Goal: Find specific page/section: Find specific page/section

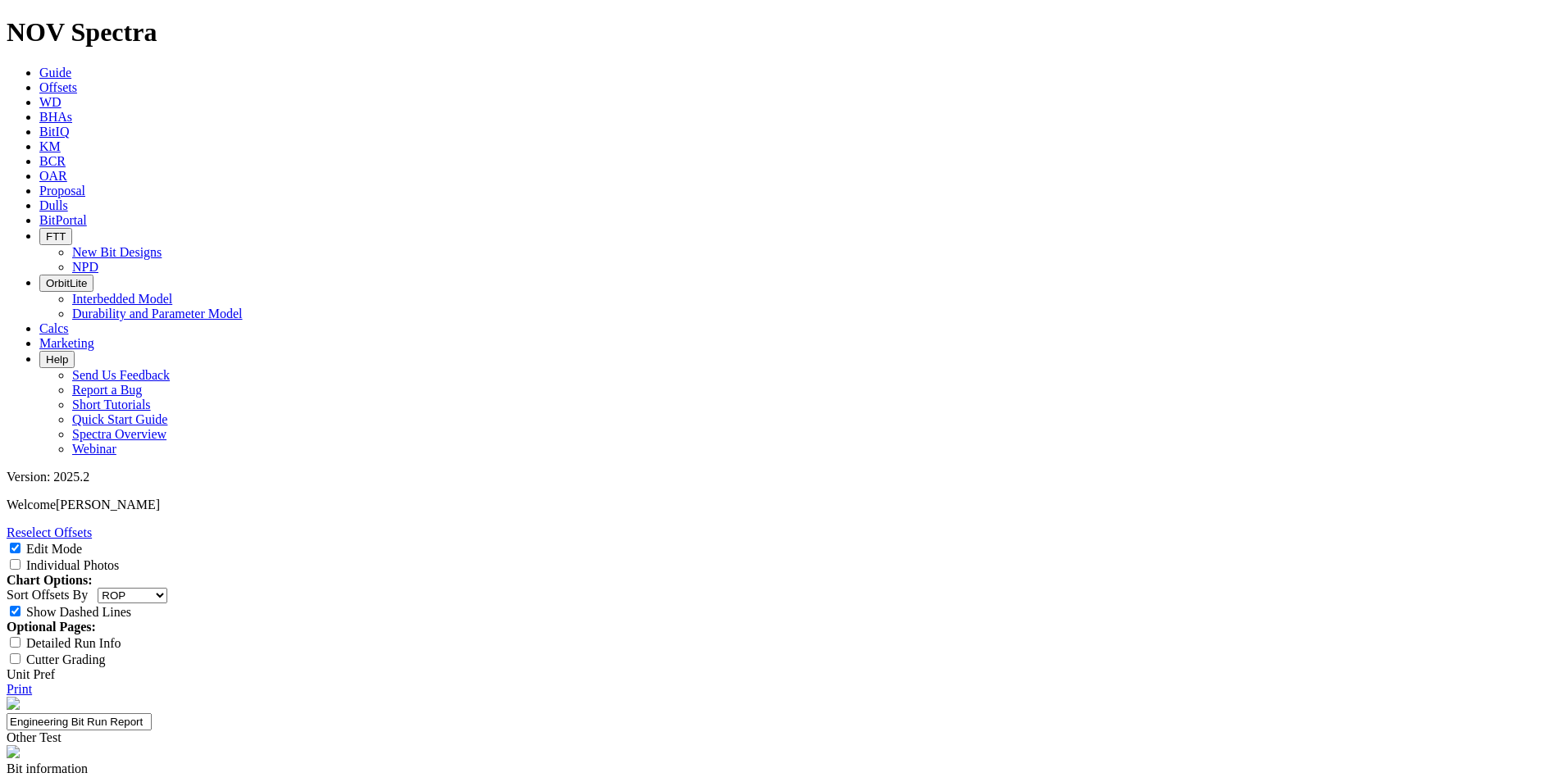
select select "string:RunROP"
select select "Other"
click at [40, 198] on icon at bounding box center [40, 204] width 0 height 14
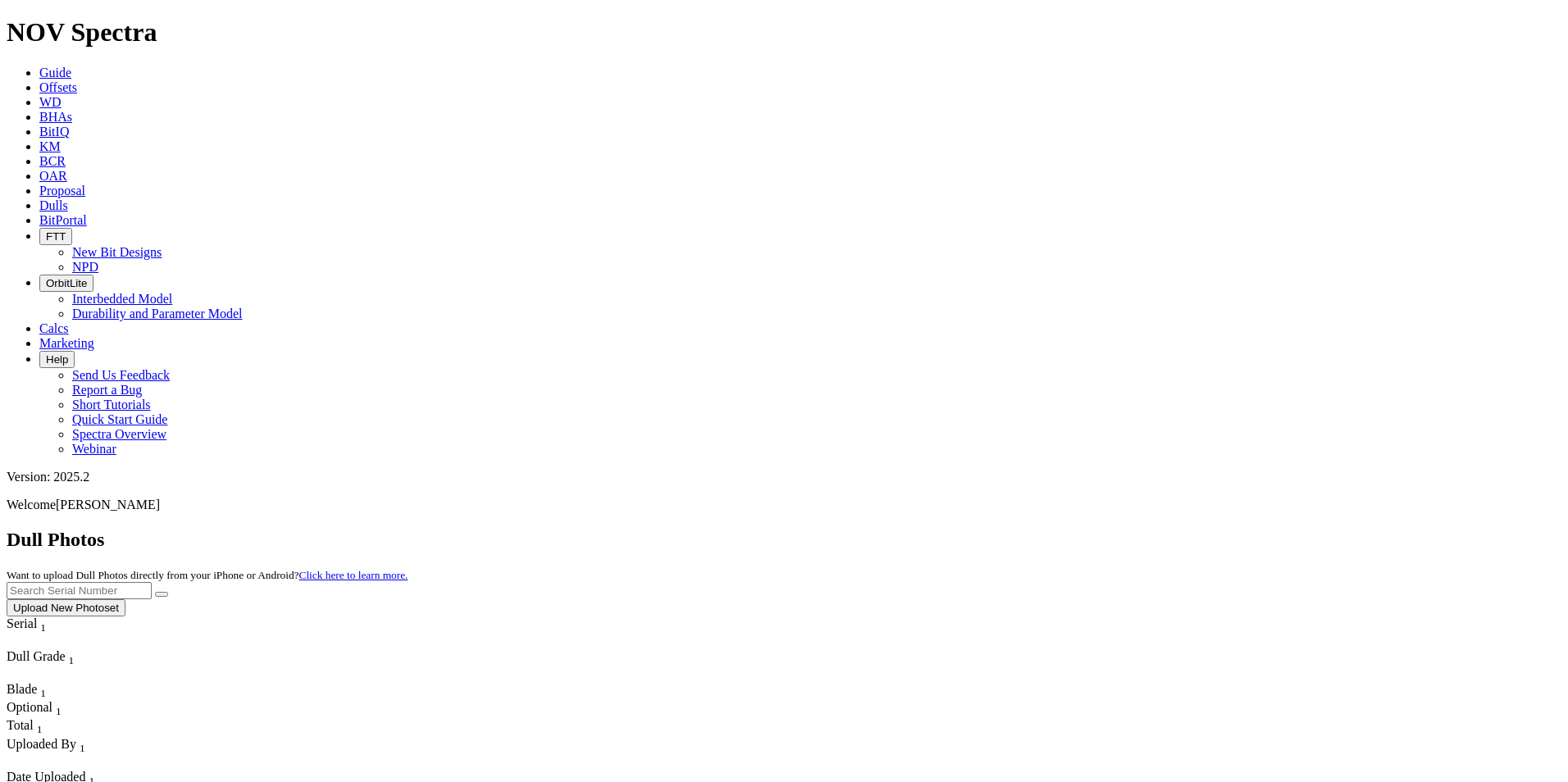
click at [152, 582] on input "text" at bounding box center [79, 590] width 146 height 18
paste input "A308021"
click at [169, 592] on button "submit" at bounding box center [161, 594] width 13 height 5
drag, startPoint x: 1227, startPoint y: 68, endPoint x: 1045, endPoint y: 60, distance: 182.2
click at [1027, 529] on div "Dull Photos Want to upload Dull Photos directly from your iPhone or Android? Cl…" at bounding box center [784, 572] width 1555 height 88
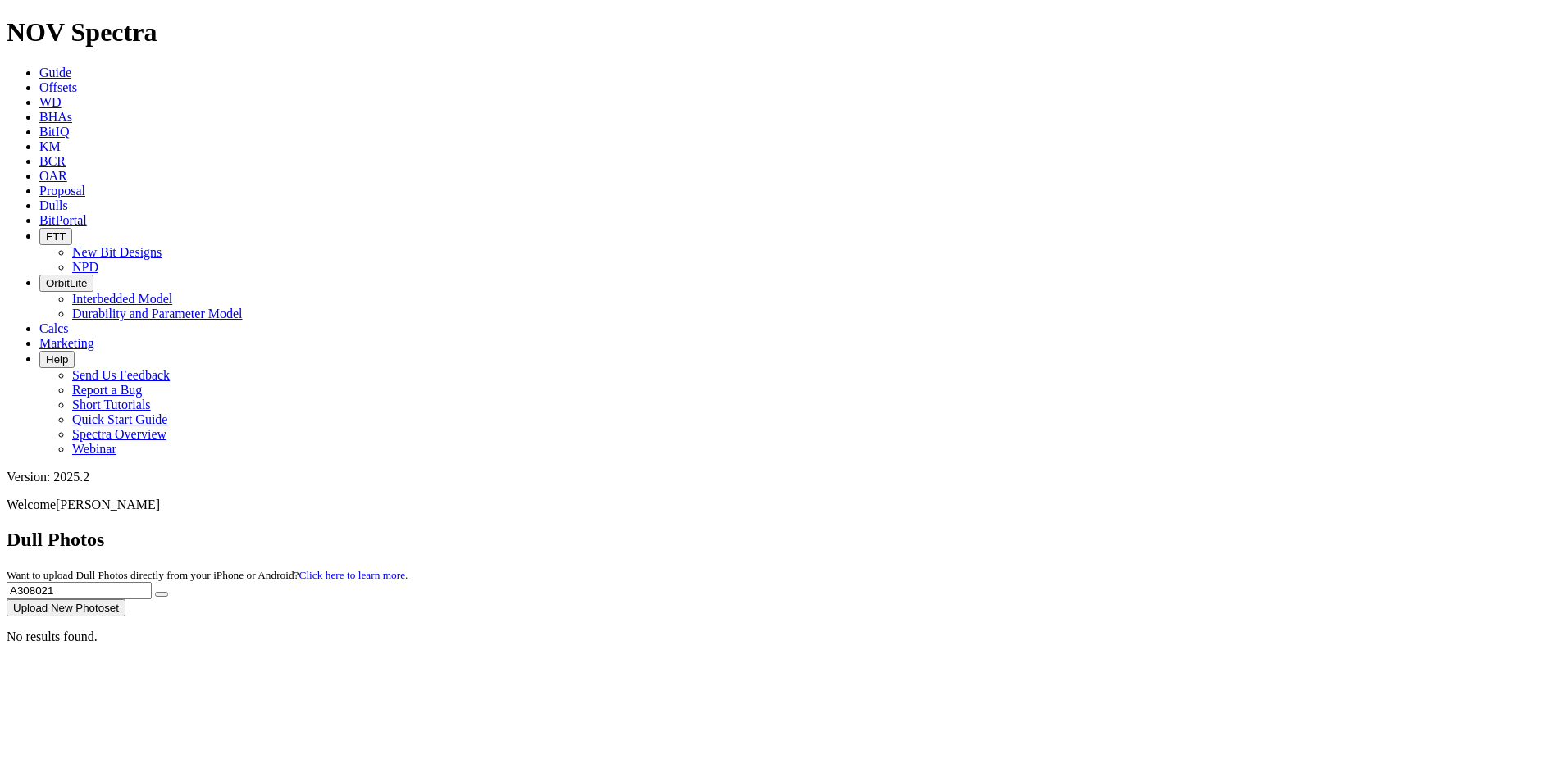
paste input "295854"
click at [169, 592] on button "submit" at bounding box center [161, 594] width 13 height 5
drag, startPoint x: 1281, startPoint y: 78, endPoint x: 1066, endPoint y: 93, distance: 215.5
click at [1066, 529] on div "Dull Photos Want to upload Dull Photos directly from your iPhone or Android? Cl…" at bounding box center [784, 572] width 1555 height 88
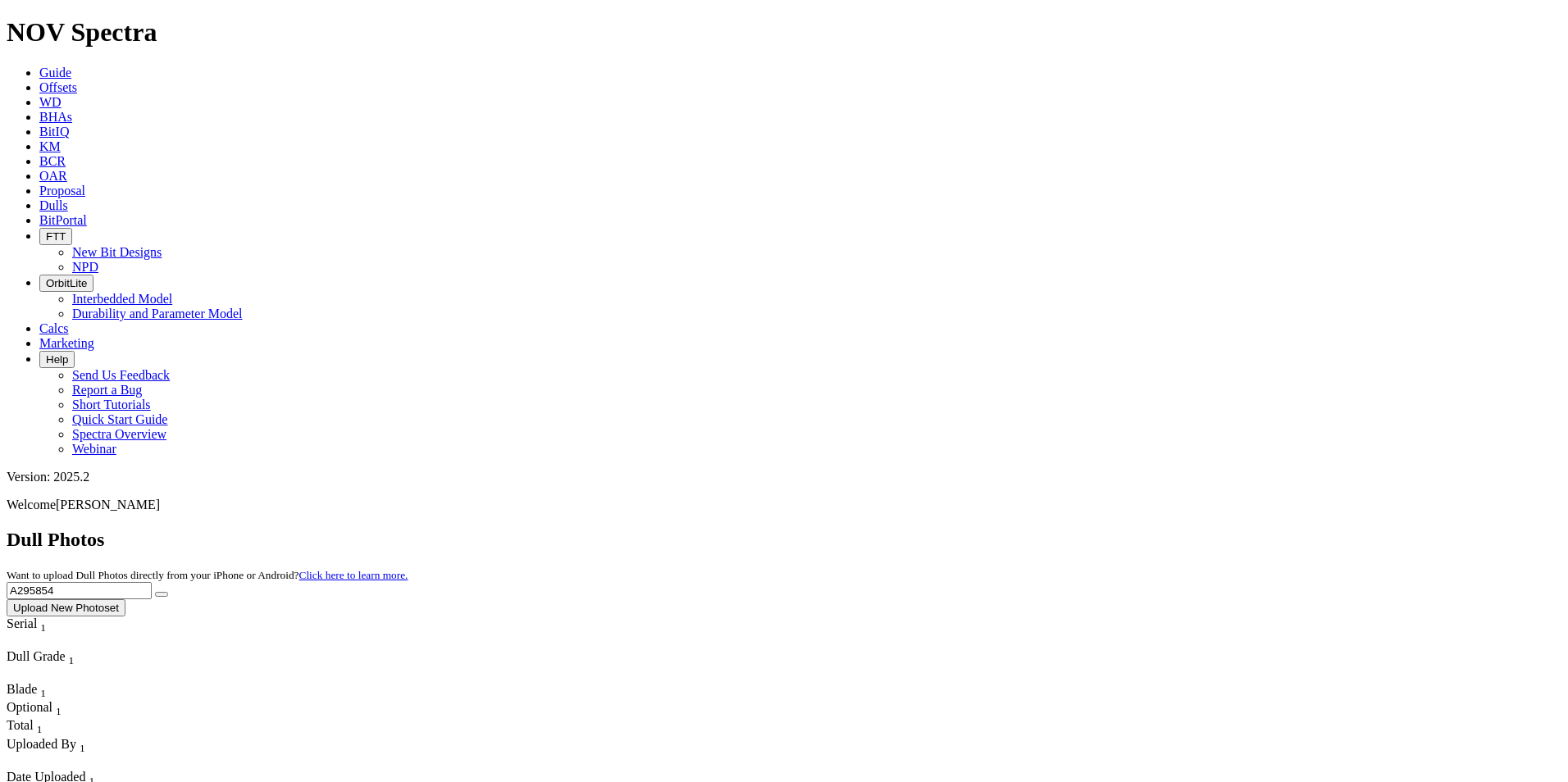
paste input "314303"
click at [169, 592] on button "submit" at bounding box center [161, 594] width 13 height 5
drag, startPoint x: 1120, startPoint y: 93, endPoint x: 965, endPoint y: 130, distance: 159.4
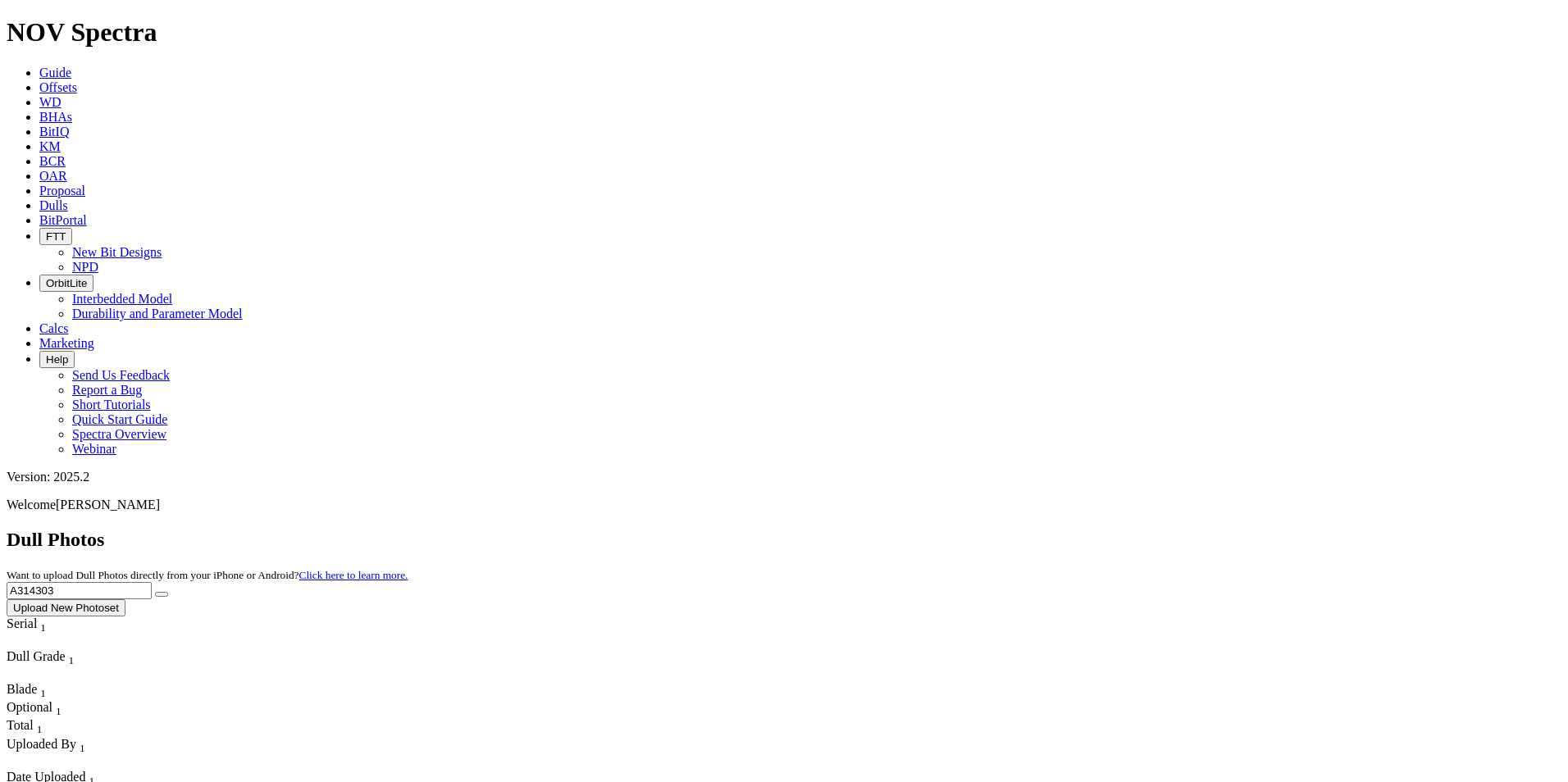
paste input "21447"
click at [169, 592] on button "submit" at bounding box center [161, 594] width 13 height 5
drag, startPoint x: 1230, startPoint y: 72, endPoint x: 955, endPoint y: 68, distance: 275.0
click at [955, 529] on div "Dull Photos Want to upload Dull Photos directly from your iPhone or Android? Cl…" at bounding box center [784, 572] width 1555 height 88
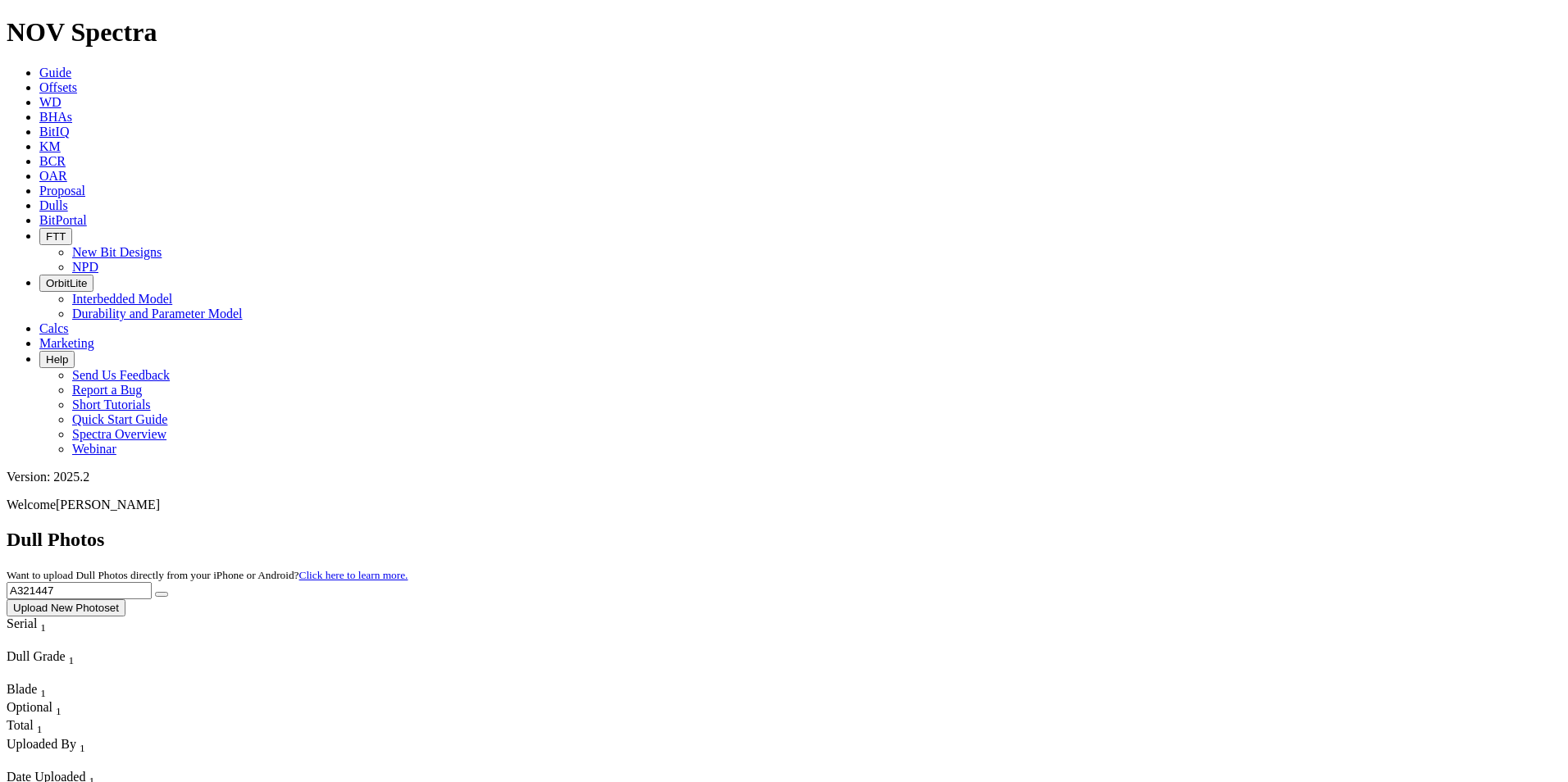
paste input "015"
click at [169, 592] on button "submit" at bounding box center [161, 594] width 13 height 5
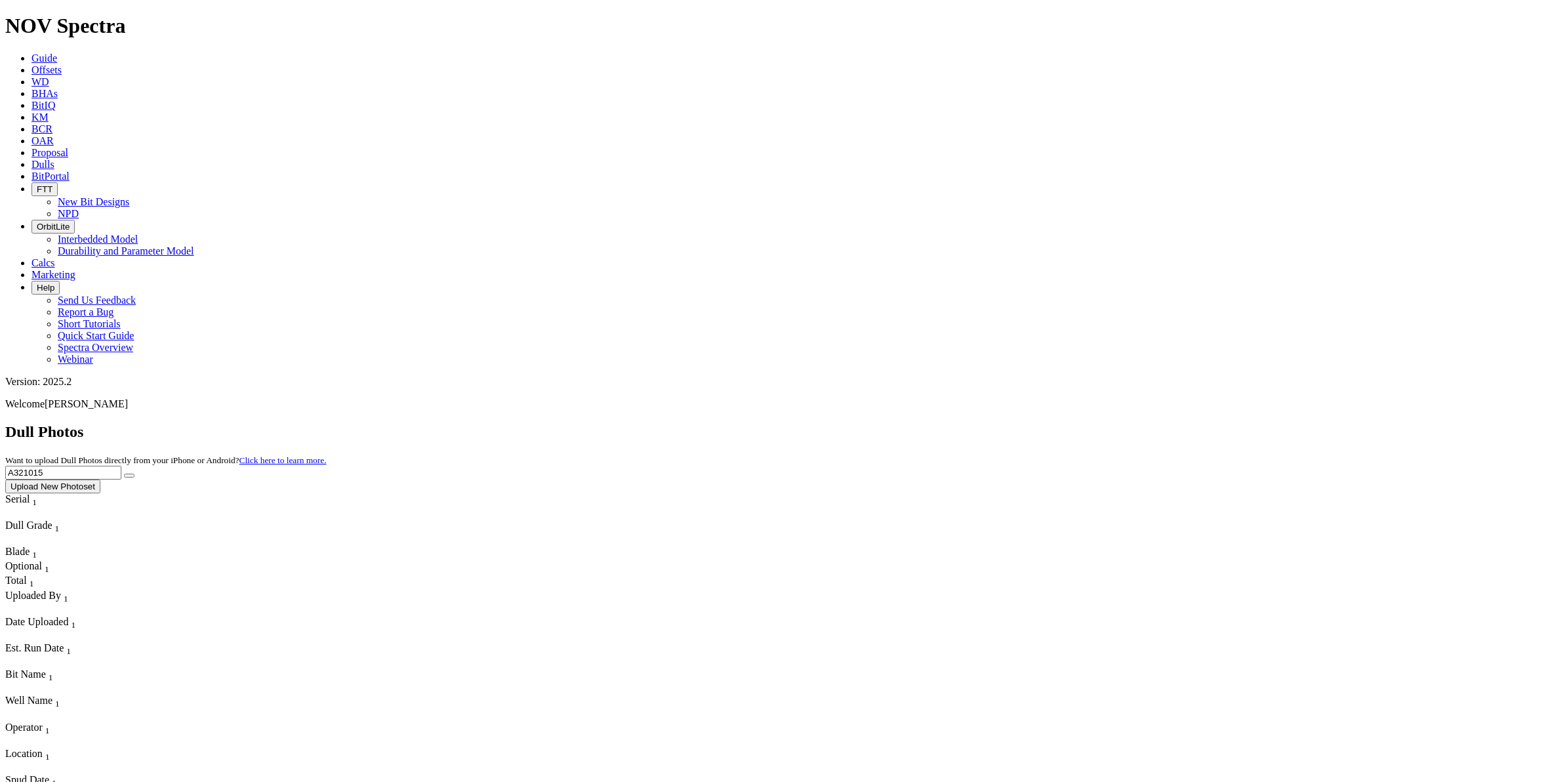
drag, startPoint x: 1263, startPoint y: 75, endPoint x: 1077, endPoint y: 64, distance: 186.3
click at [1091, 423] on div "Dull Photos Want to upload Dull Photos directly from your iPhone or Android? Cl…" at bounding box center [783, 458] width 1557 height 70
paste input "0156"
click at [135, 474] on button "submit" at bounding box center [129, 475] width 10 height 4
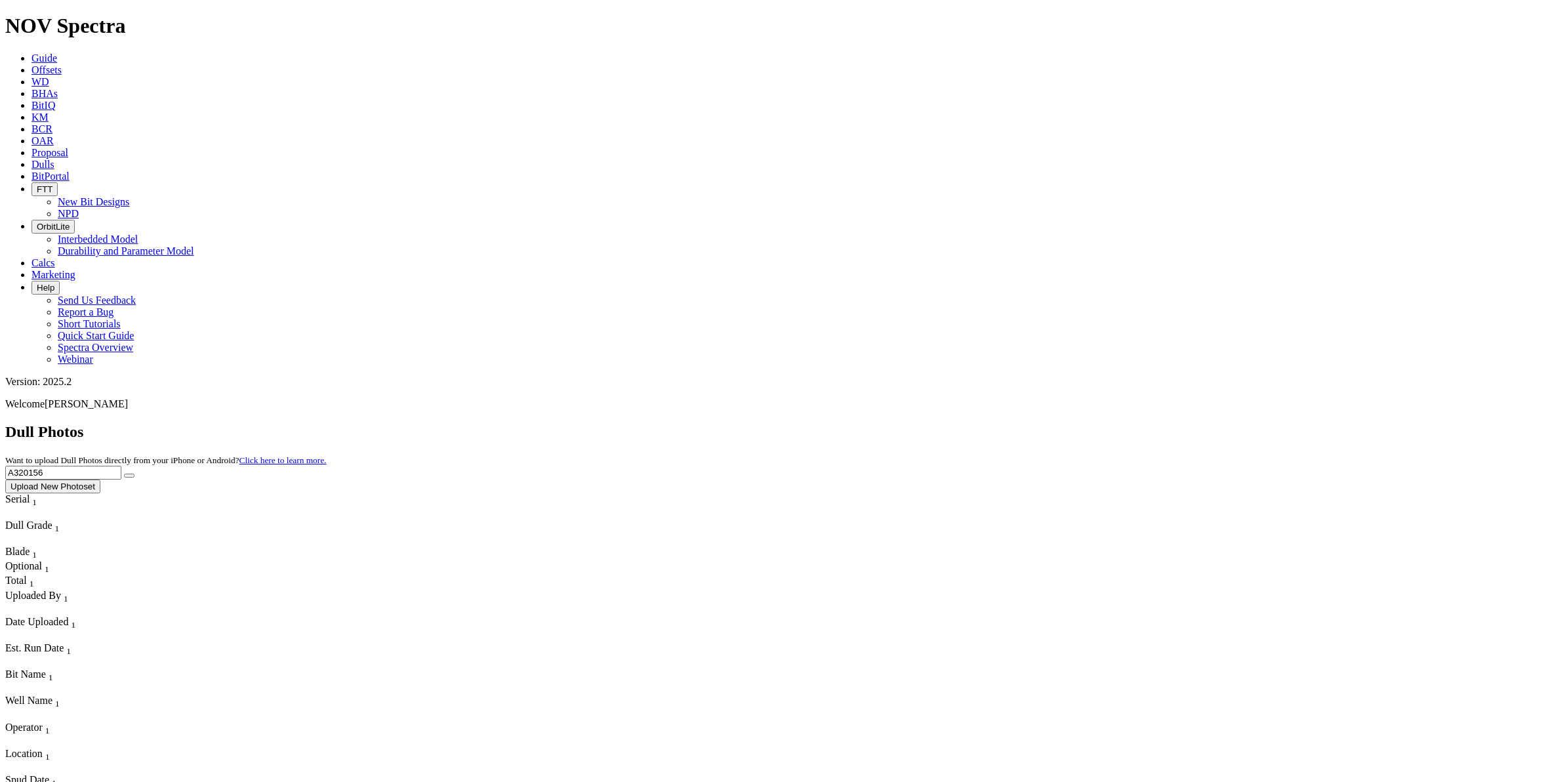
drag, startPoint x: 1339, startPoint y: 63, endPoint x: 949, endPoint y: 68, distance: 390.0
click at [949, 423] on div "Dull Photos Want to upload Dull Photos directly from your iPhone or Android? Cl…" at bounding box center [783, 458] width 1557 height 70
paste input "F318540"
click at [135, 474] on button "submit" at bounding box center [129, 475] width 10 height 4
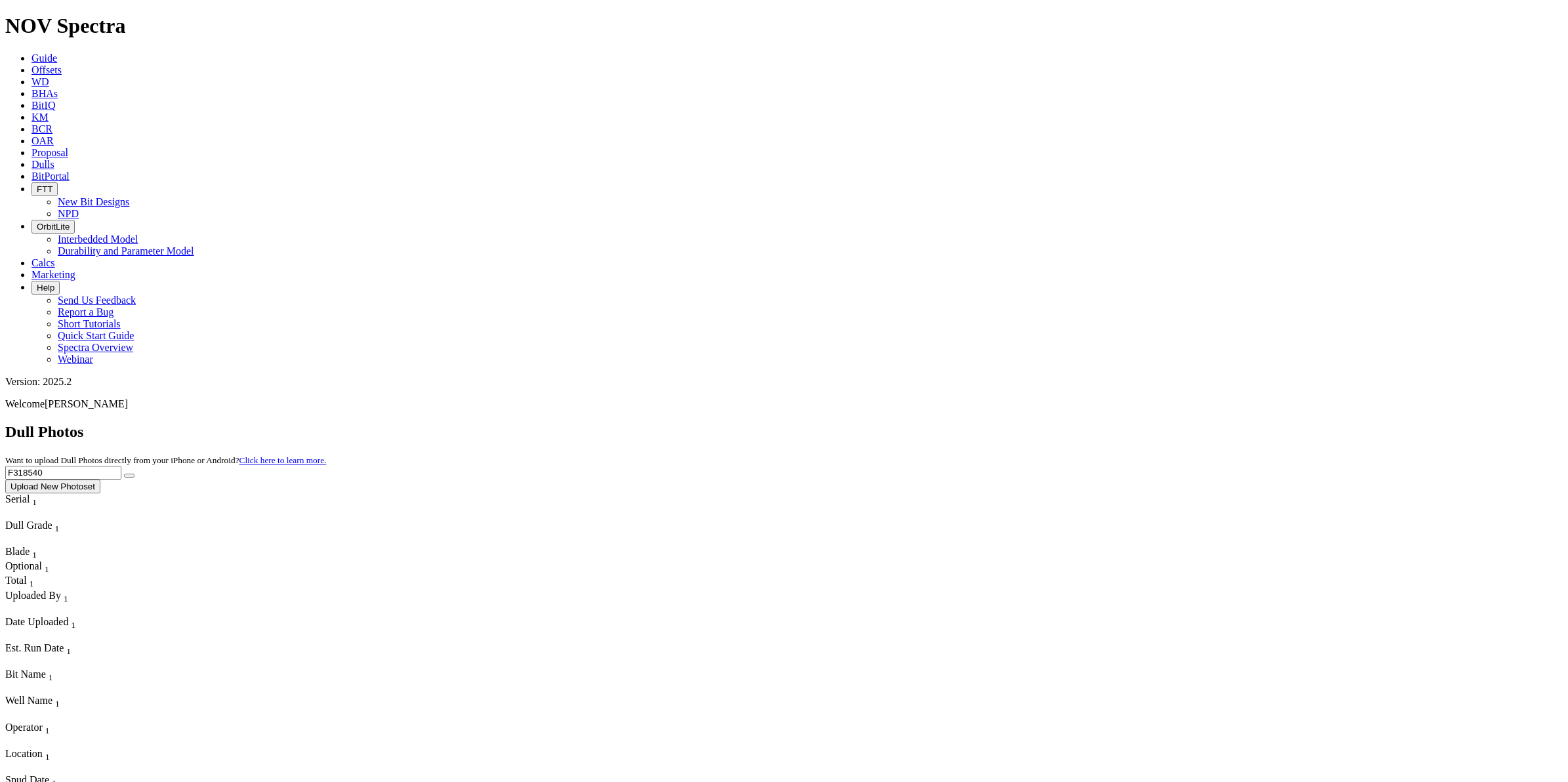
drag, startPoint x: 1306, startPoint y: 57, endPoint x: 939, endPoint y: 71, distance: 367.3
click at [945, 423] on div "Dull Photos Want to upload Dull Photos directly from your iPhone or Android? Cl…" at bounding box center [783, 458] width 1557 height 70
paste input "A320845"
click at [135, 474] on button "submit" at bounding box center [129, 475] width 10 height 4
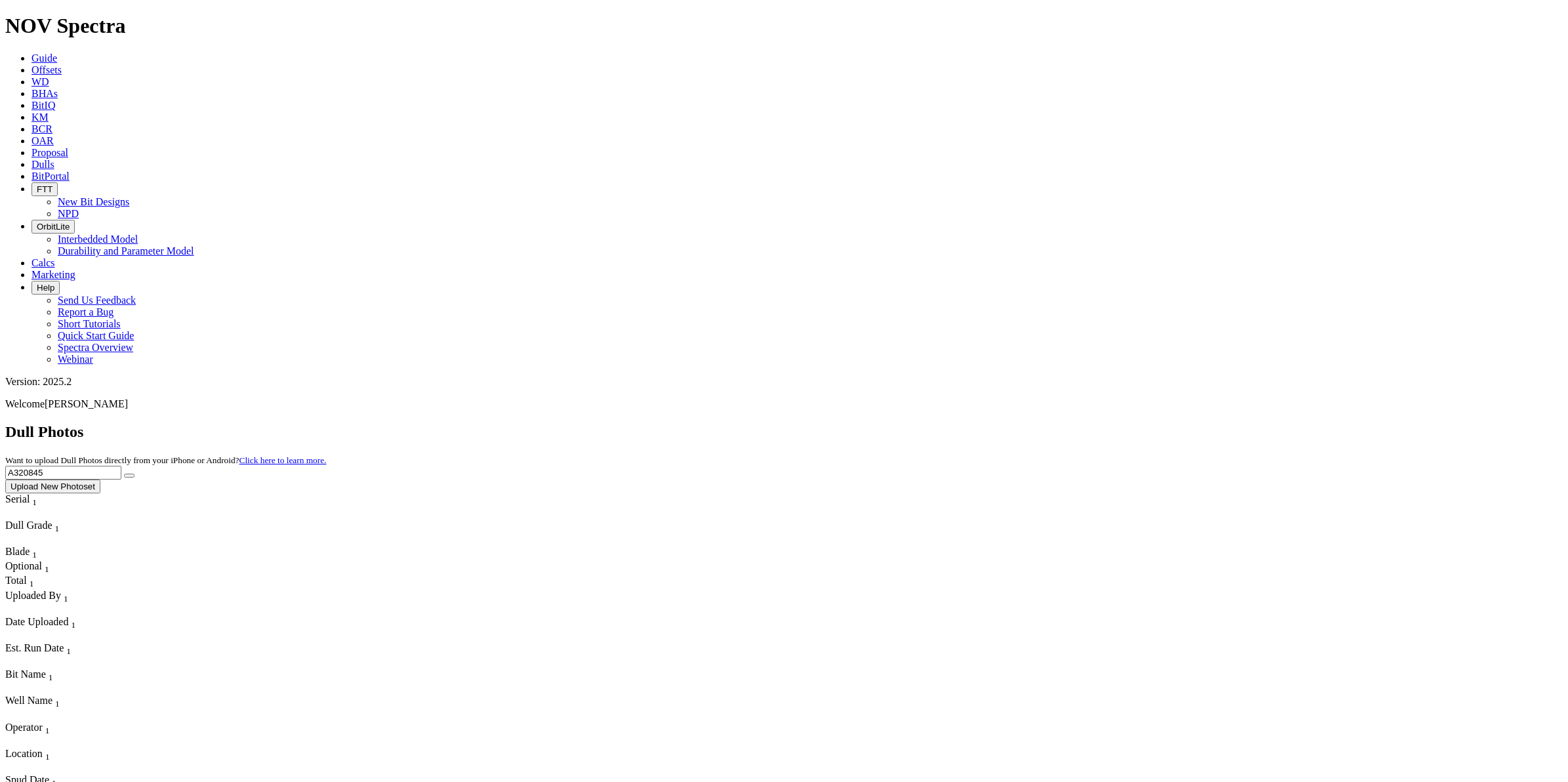
drag, startPoint x: 1336, startPoint y: 57, endPoint x: 1026, endPoint y: 70, distance: 310.3
click at [1026, 423] on div "Dull Photos Want to upload Dull Photos directly from your iPhone or Android? Cl…" at bounding box center [783, 458] width 1557 height 70
paste input "F318540"
click at [129, 475] on icon "submit" at bounding box center [129, 475] width 0 height 0
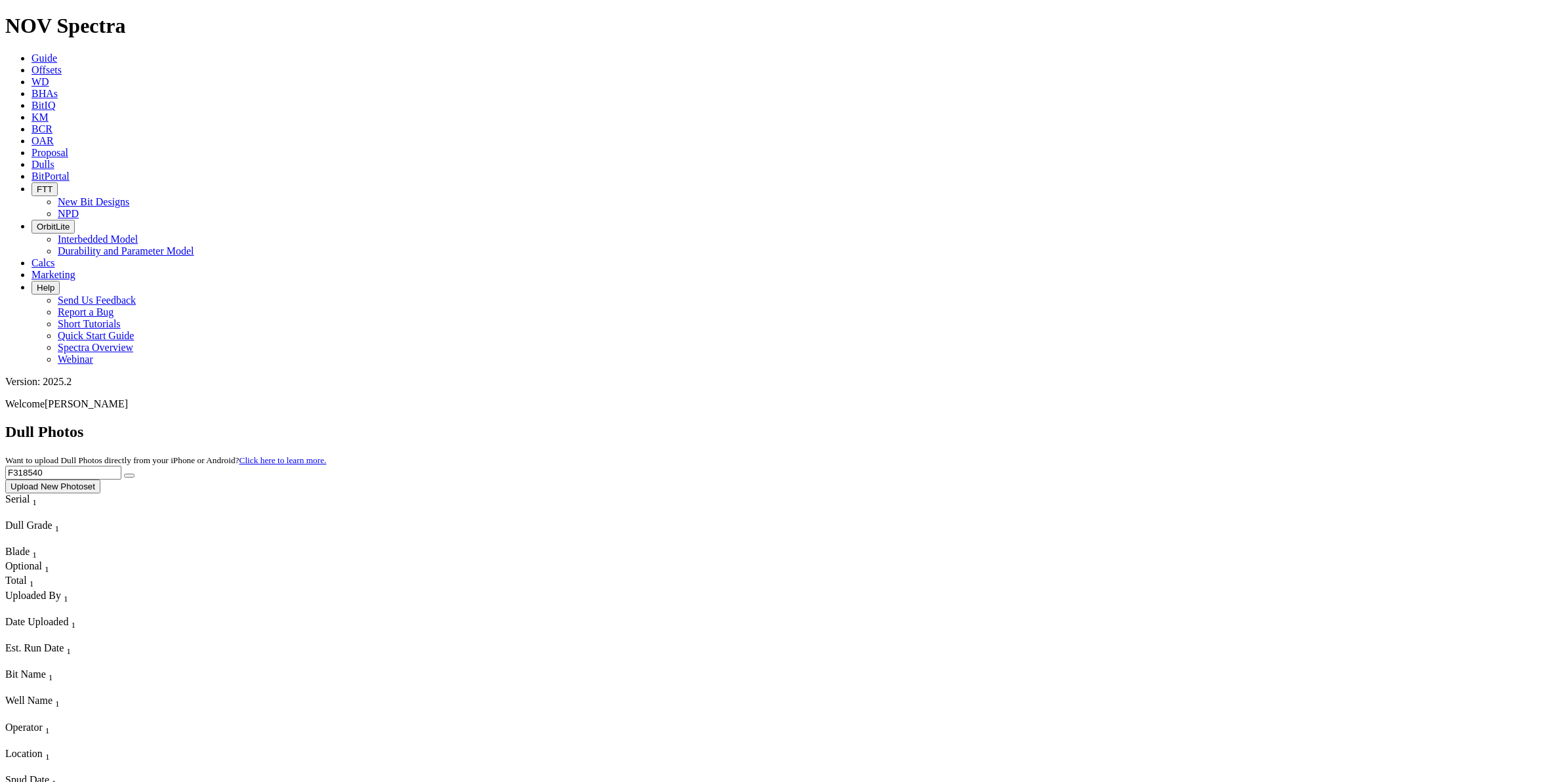
drag, startPoint x: 1316, startPoint y: 63, endPoint x: 1049, endPoint y: 63, distance: 267.0
click at [1050, 423] on div "Dull Photos Want to upload Dull Photos directly from your iPhone or Android? Cl…" at bounding box center [783, 458] width 1557 height 70
paste input "A319872"
click at [135, 474] on button "submit" at bounding box center [129, 475] width 10 height 4
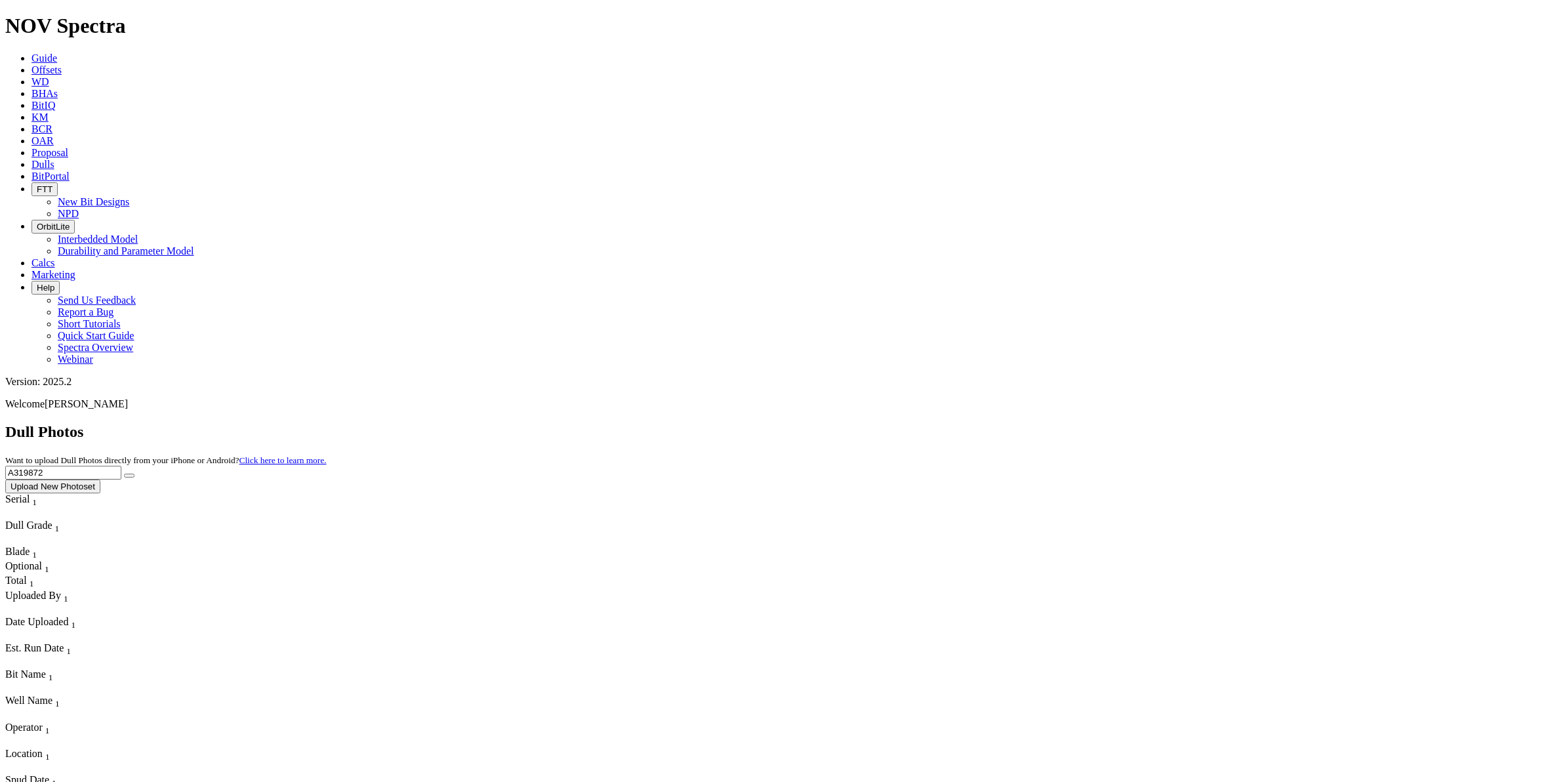
drag, startPoint x: 1279, startPoint y: 56, endPoint x: 1082, endPoint y: 54, distance: 197.0
click at [1012, 423] on div "Dull Photos Want to upload Dull Photos directly from your iPhone or Android? Cl…" at bounding box center [783, 458] width 1557 height 70
paste input "20517"
drag, startPoint x: 1415, startPoint y: 53, endPoint x: 1424, endPoint y: 50, distance: 9.5
click at [129, 475] on icon "submit" at bounding box center [129, 475] width 0 height 0
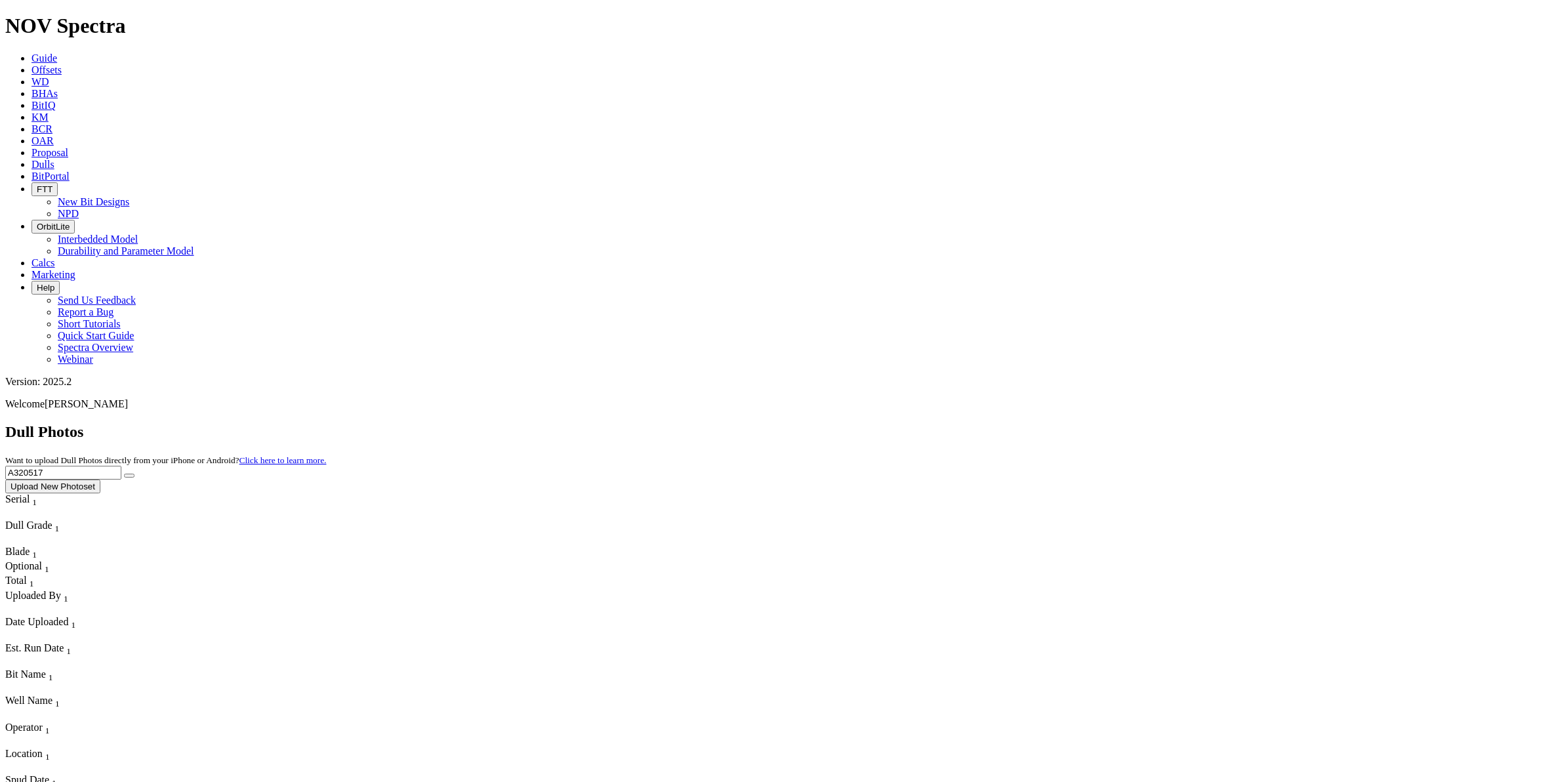
drag, startPoint x: 1242, startPoint y: 60, endPoint x: 998, endPoint y: 66, distance: 244.1
click at [998, 423] on div "Dull Photos Want to upload Dull Photos directly from your iPhone or Android? Cl…" at bounding box center [783, 458] width 1557 height 70
paste input "143"
click at [135, 474] on button "submit" at bounding box center [129, 475] width 10 height 4
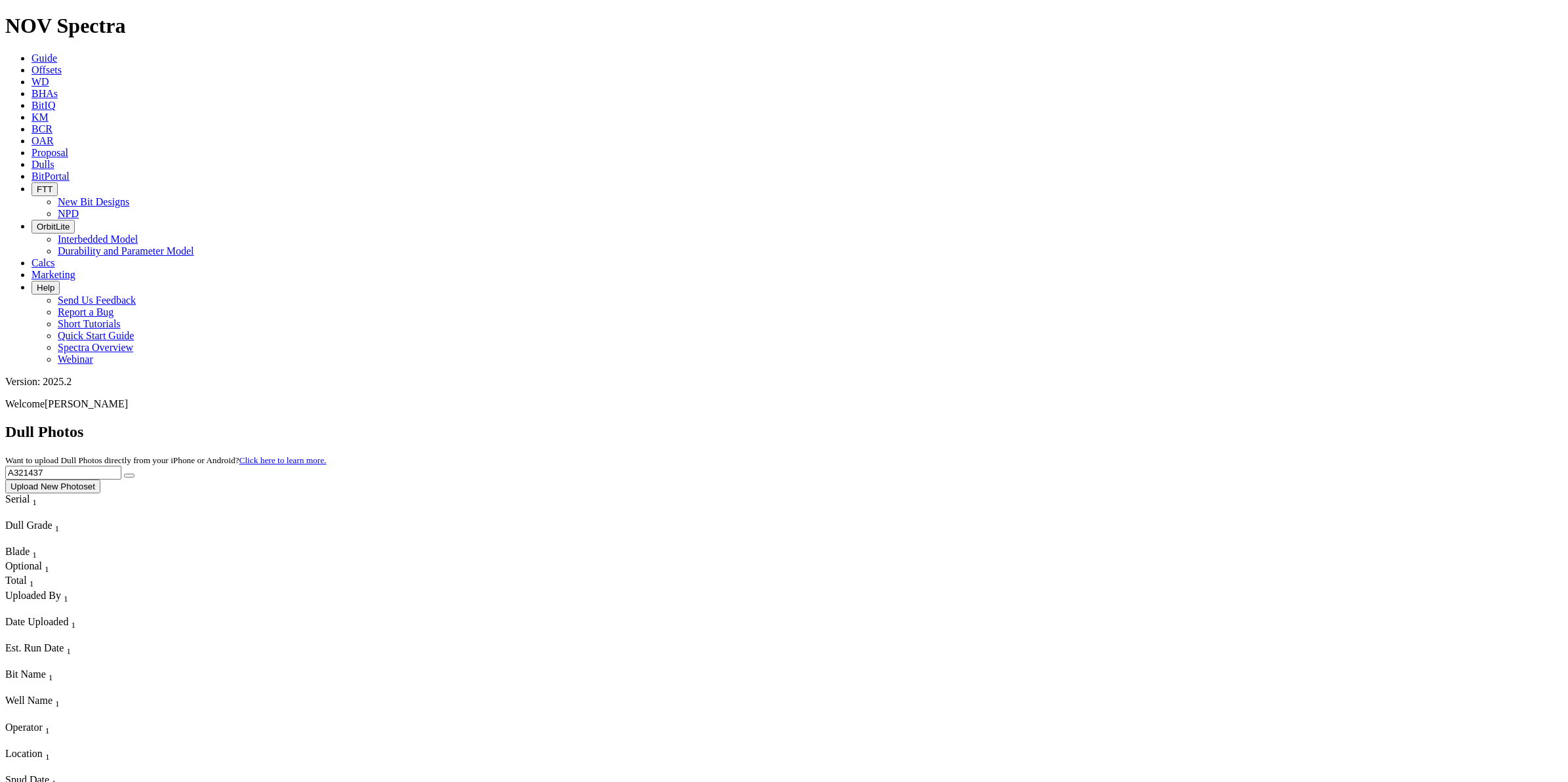
drag, startPoint x: 1309, startPoint y: 63, endPoint x: 965, endPoint y: 83, distance: 344.6
paste input "1969"
click at [129, 475] on icon "submit" at bounding box center [129, 475] width 0 height 0
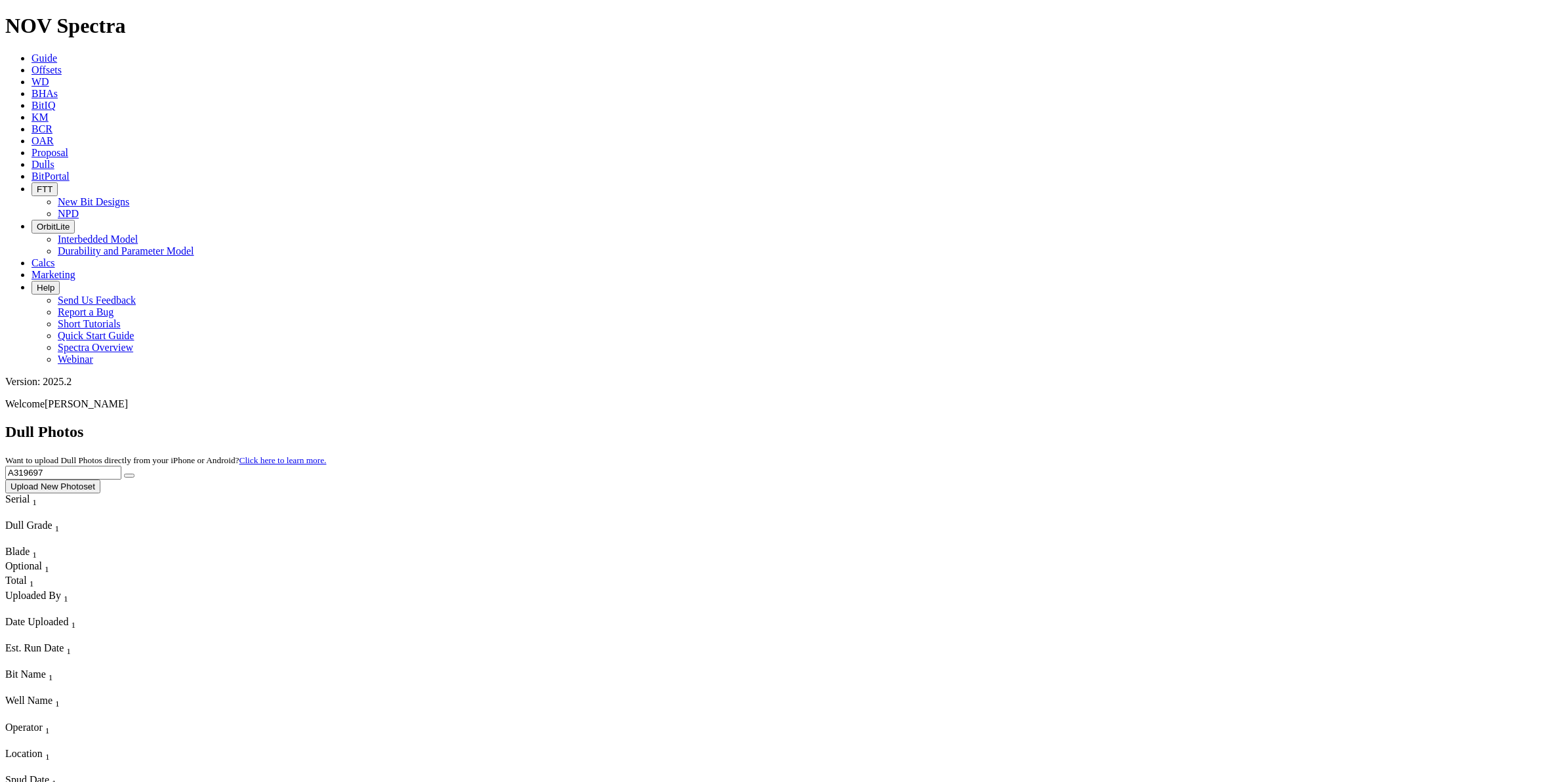
drag, startPoint x: 1309, startPoint y: 60, endPoint x: 1038, endPoint y: 66, distance: 271.1
click at [1041, 423] on div "Dull Photos Want to upload Dull Photos directly from your iPhone or Android? Cl…" at bounding box center [783, 458] width 1557 height 70
paste input "2103"
click at [129, 475] on icon "submit" at bounding box center [129, 475] width 0 height 0
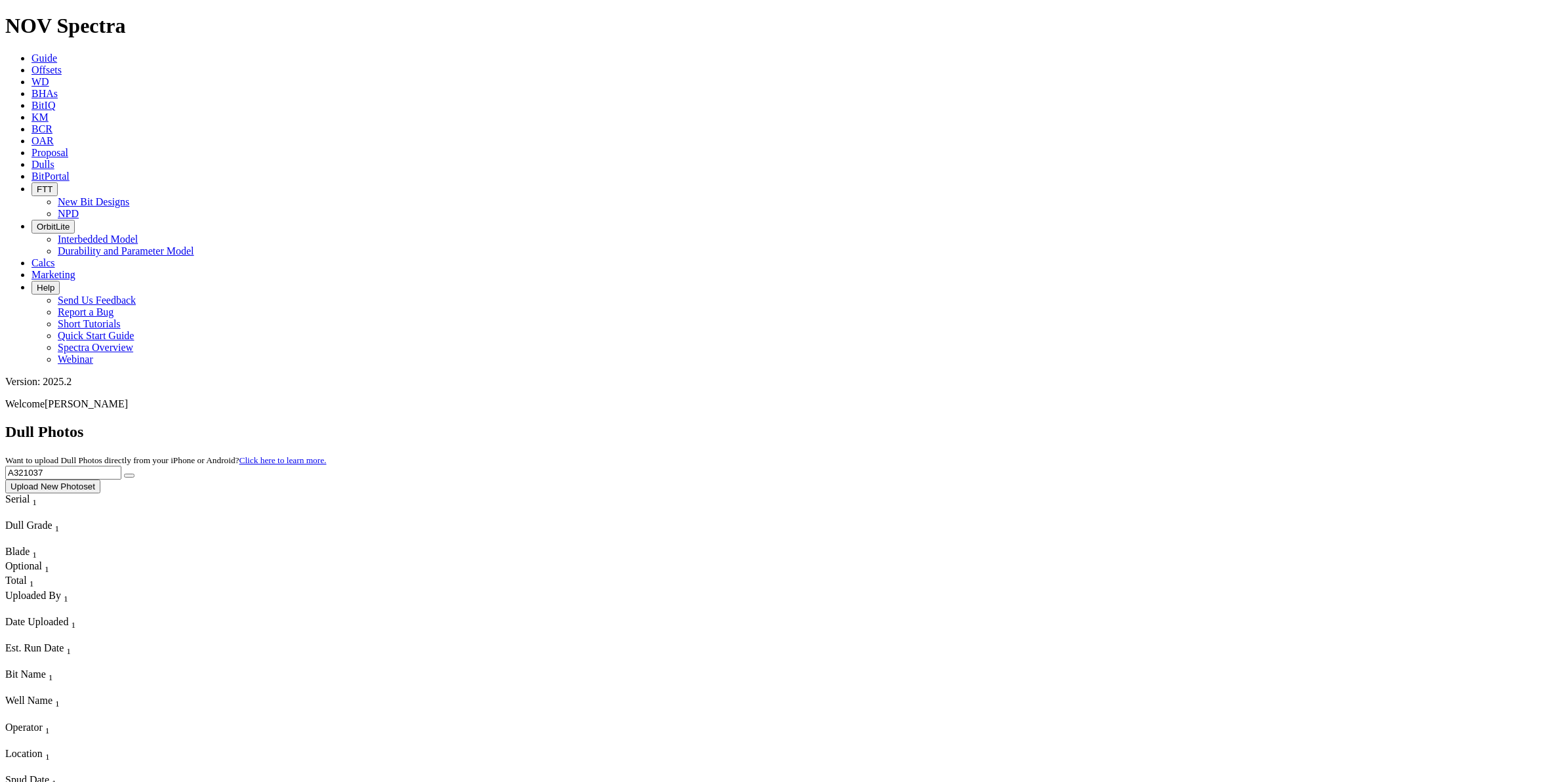
drag, startPoint x: 1309, startPoint y: 57, endPoint x: 1151, endPoint y: 60, distance: 158.0
click at [1151, 423] on div "Dull Photos Want to upload Dull Photos directly from your iPhone or Android? Cl…" at bounding box center [783, 458] width 1557 height 70
paste input "899"
click at [129, 475] on icon "submit" at bounding box center [129, 475] width 0 height 0
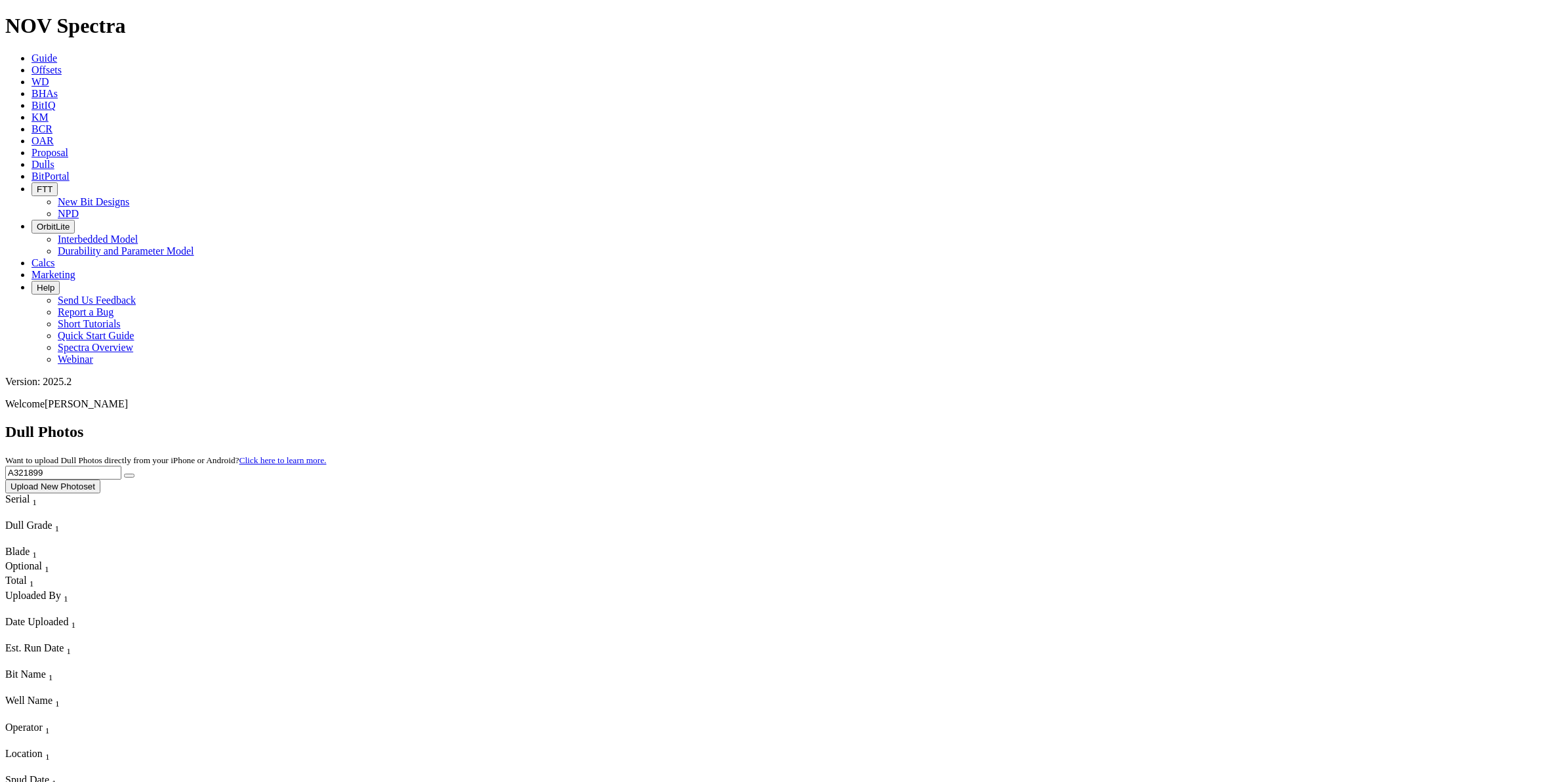
drag, startPoint x: 1245, startPoint y: 63, endPoint x: 1114, endPoint y: 60, distance: 131.0
click at [1138, 423] on div "Dull Photos Want to upload Dull Photos directly from your iPhone or Android? Cl…" at bounding box center [783, 458] width 1557 height 70
paste input "Retrieving data. Wait a few seconds and try to cut or copy again."
type input "Retrieving data. Wait a few seconds and try to cut or copy again."
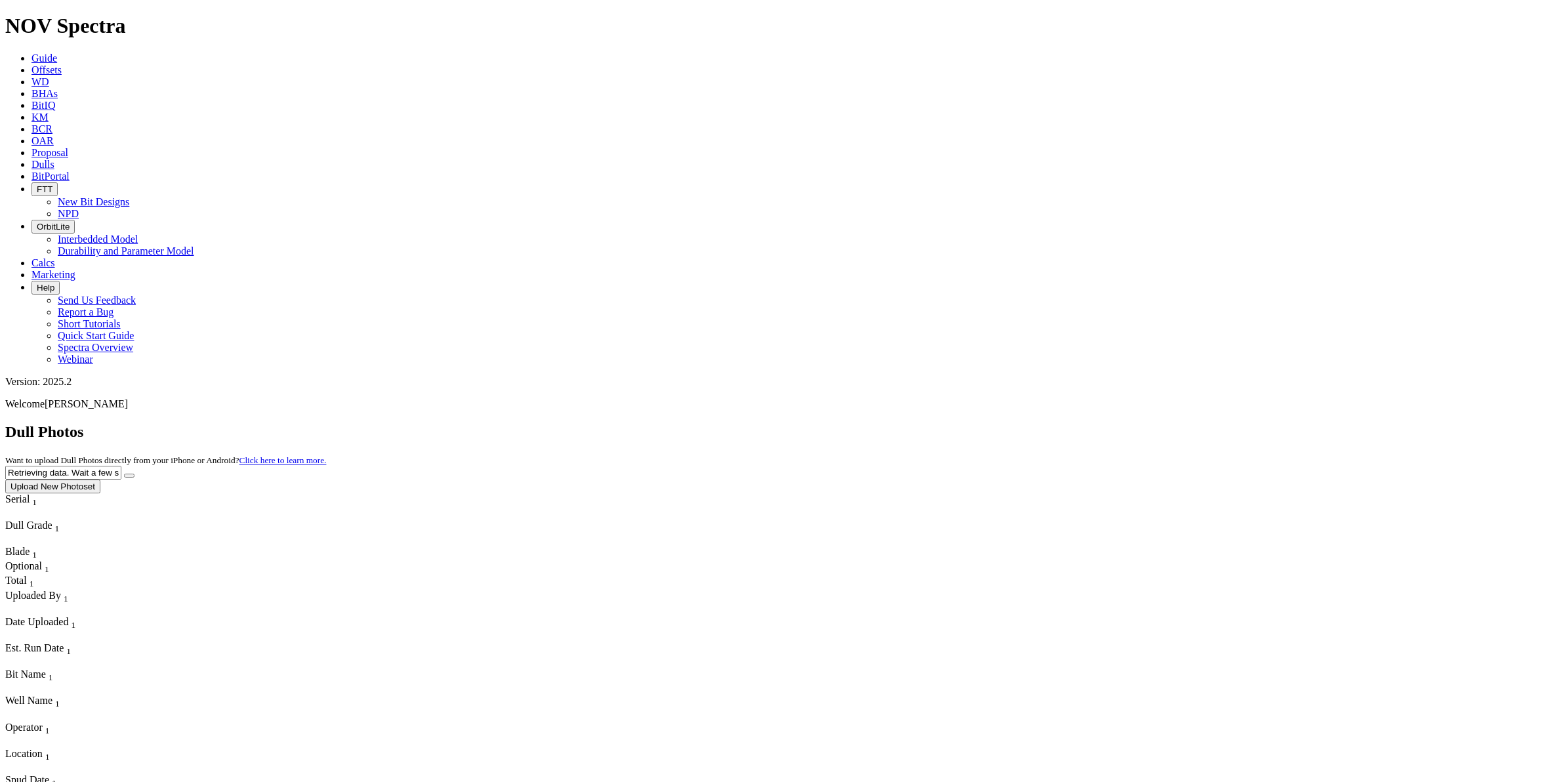
drag, startPoint x: 1399, startPoint y: 61, endPoint x: 975, endPoint y: 92, distance: 425.1
type input "a317849"
click at [124, 474] on button "submit" at bounding box center [129, 475] width 10 height 4
click at [135, 474] on button "submit" at bounding box center [129, 475] width 10 height 4
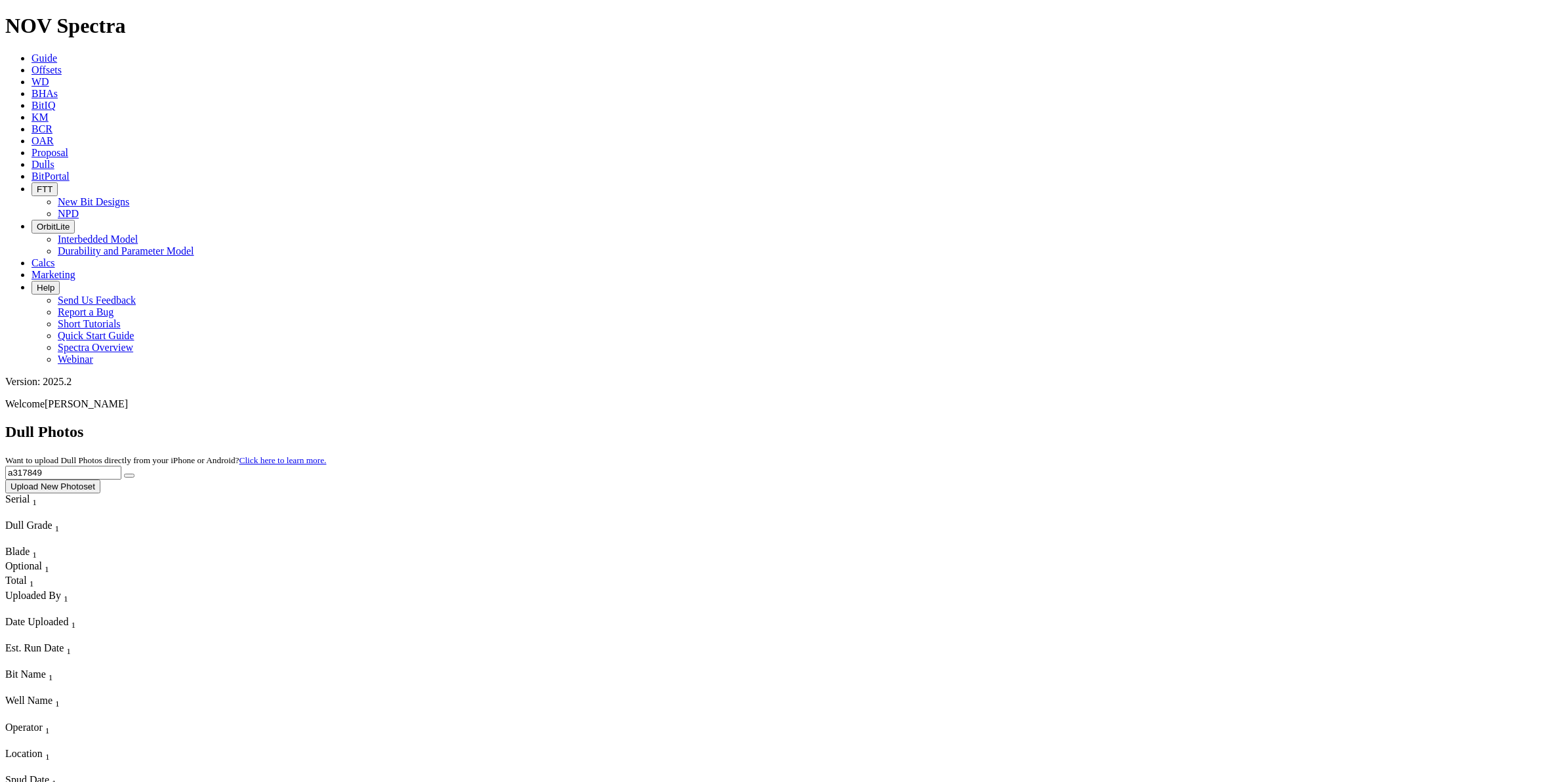
drag, startPoint x: 1313, startPoint y: 68, endPoint x: 1183, endPoint y: 80, distance: 130.6
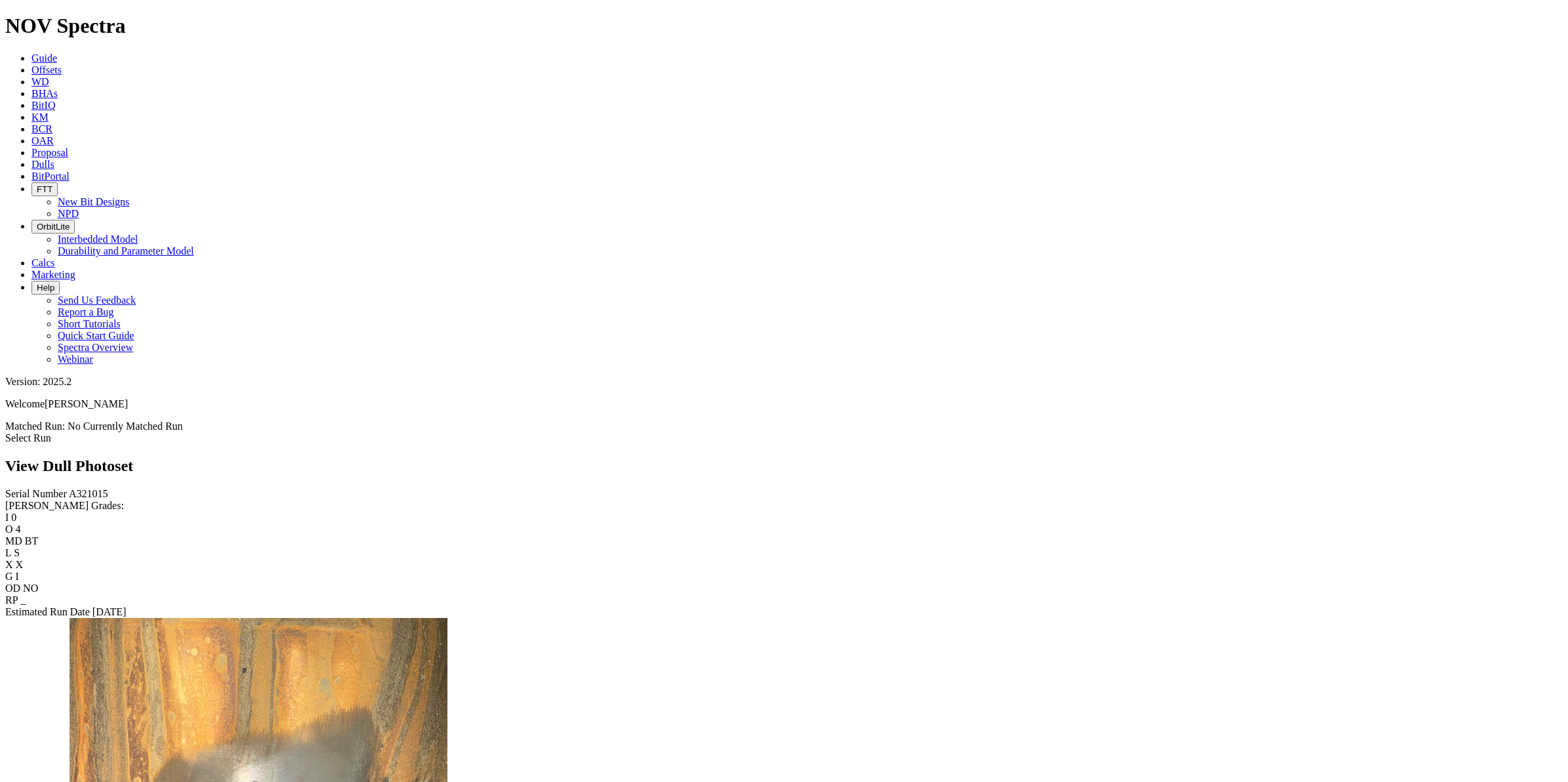
scroll to position [1312, 0]
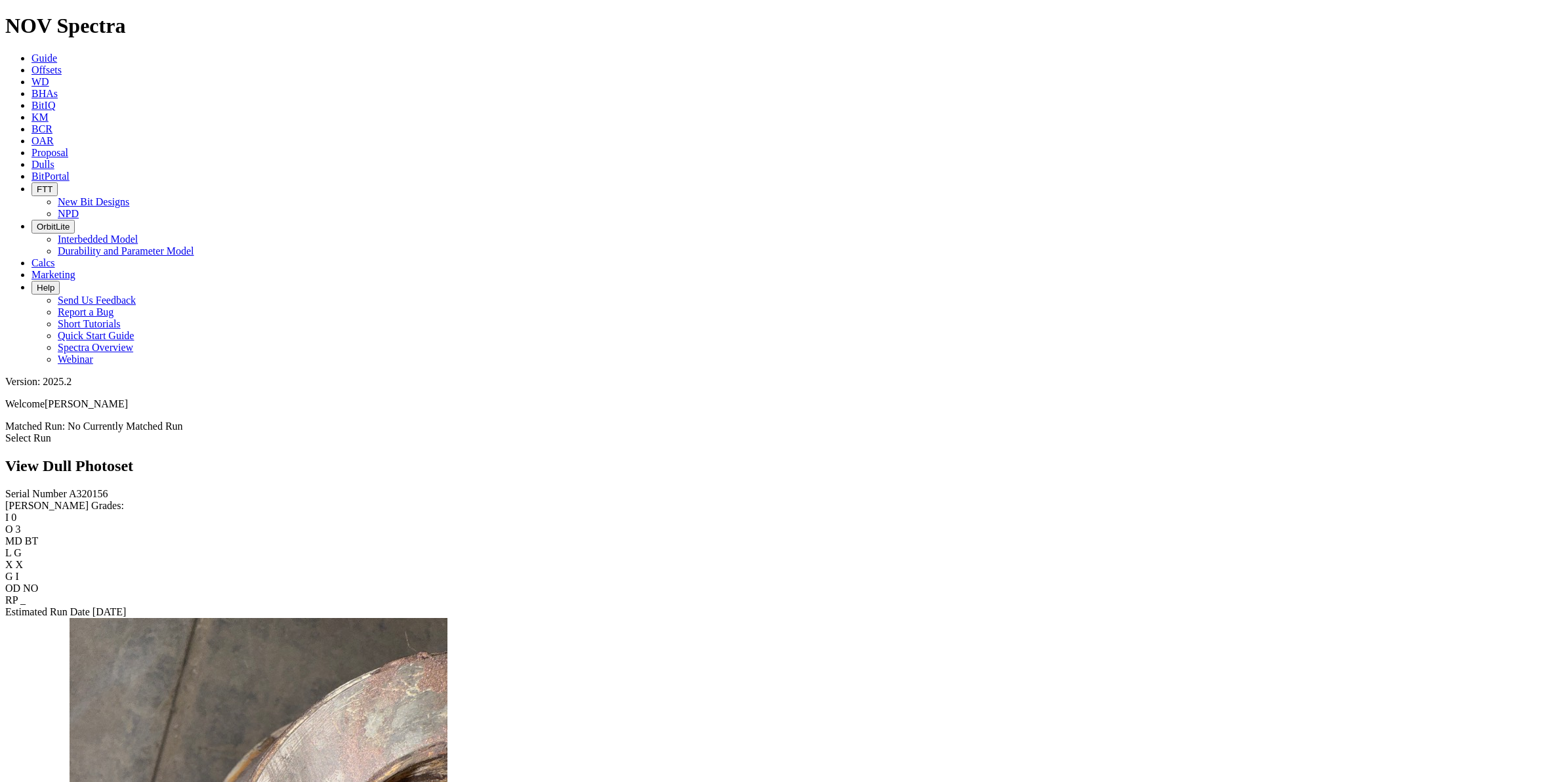
scroll to position [1148, 0]
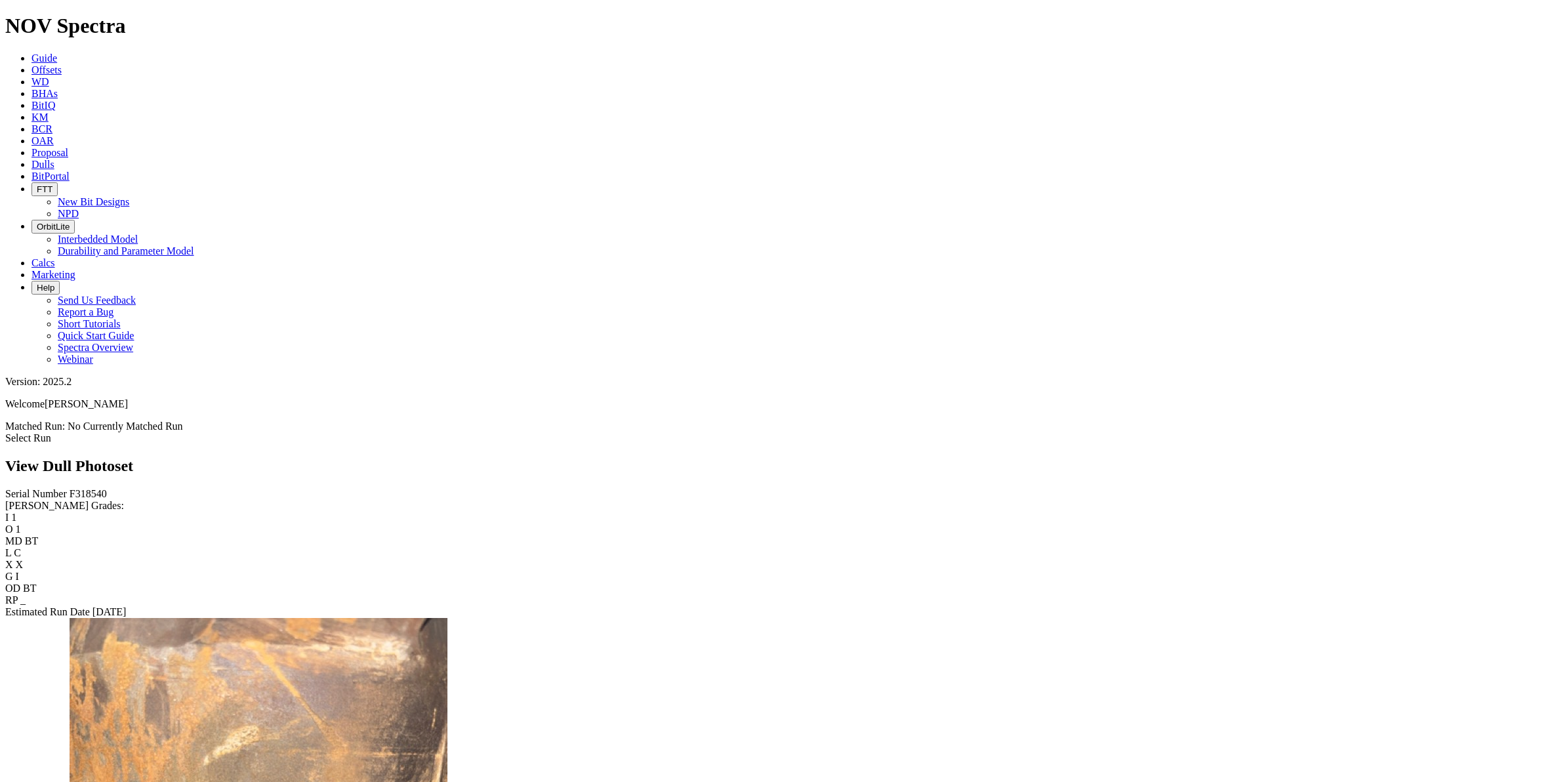
scroll to position [1641, 0]
click at [32, 158] on icon at bounding box center [32, 164] width 0 height 11
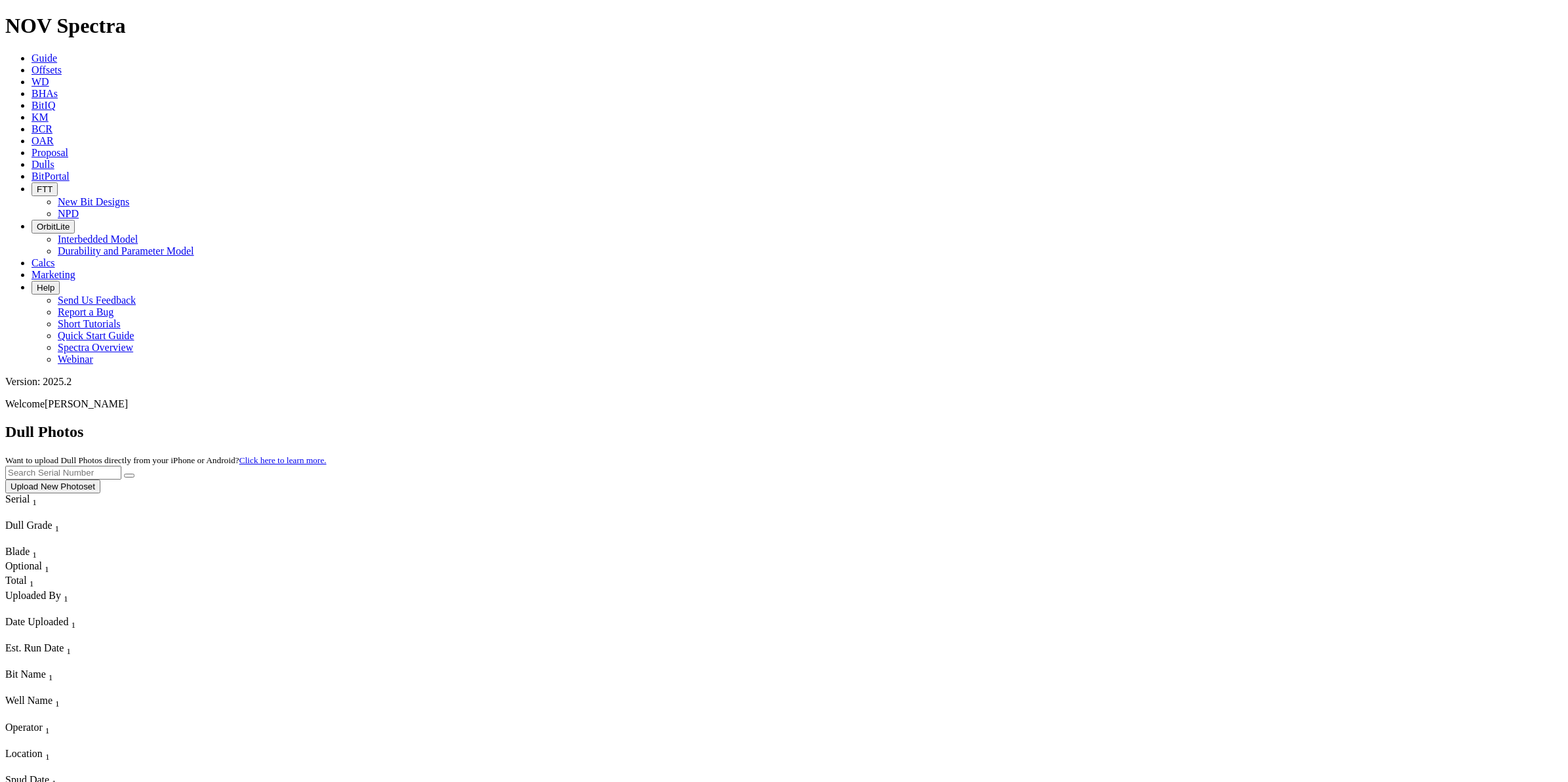
click at [122, 466] on input "text" at bounding box center [63, 472] width 116 height 14
paste input "A320845"
type input "A320845"
drag, startPoint x: 1412, startPoint y: 55, endPoint x: 1419, endPoint y: 54, distance: 7.1
click at [135, 474] on button "submit" at bounding box center [129, 475] width 10 height 4
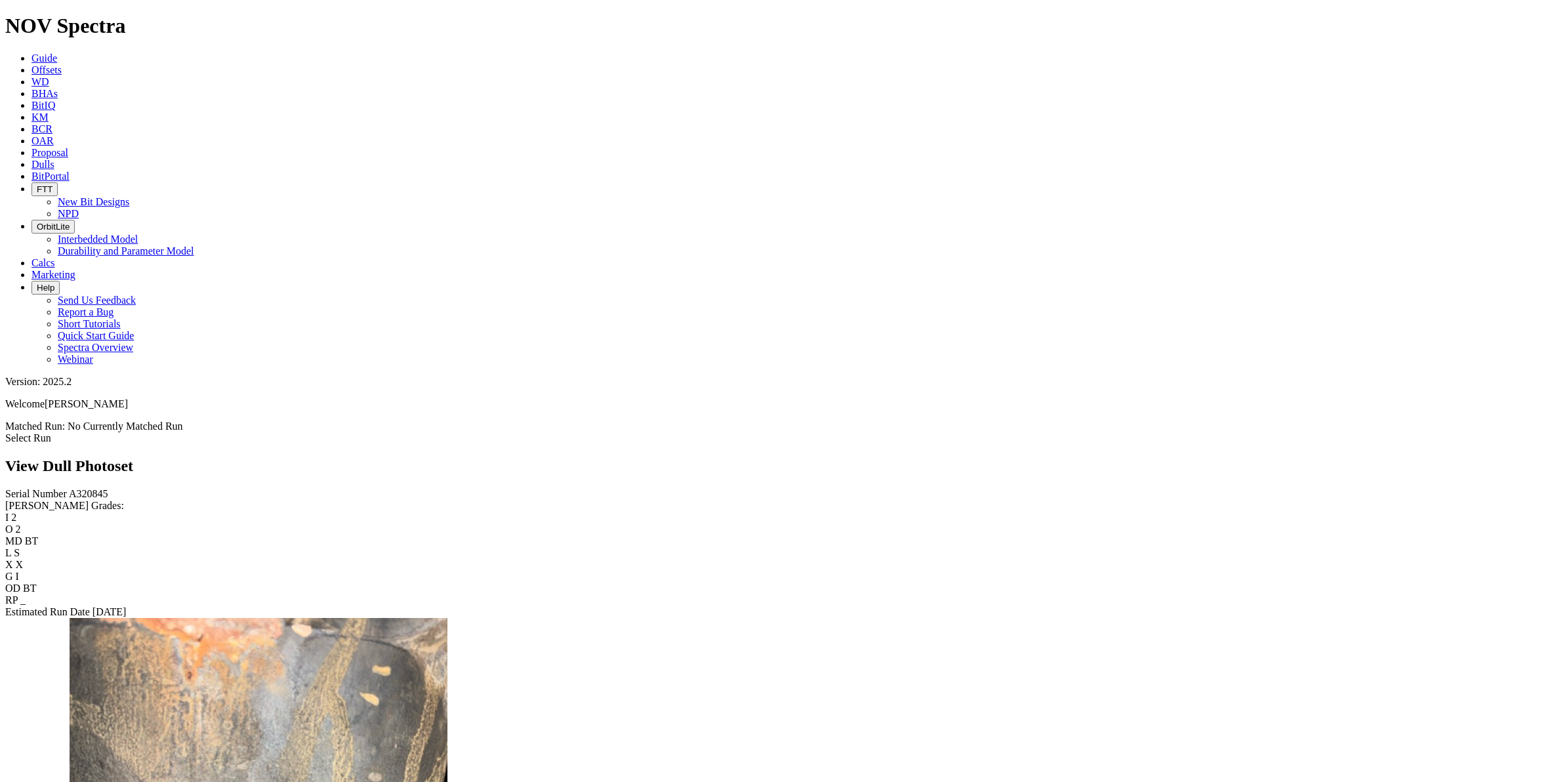
scroll to position [1641, 0]
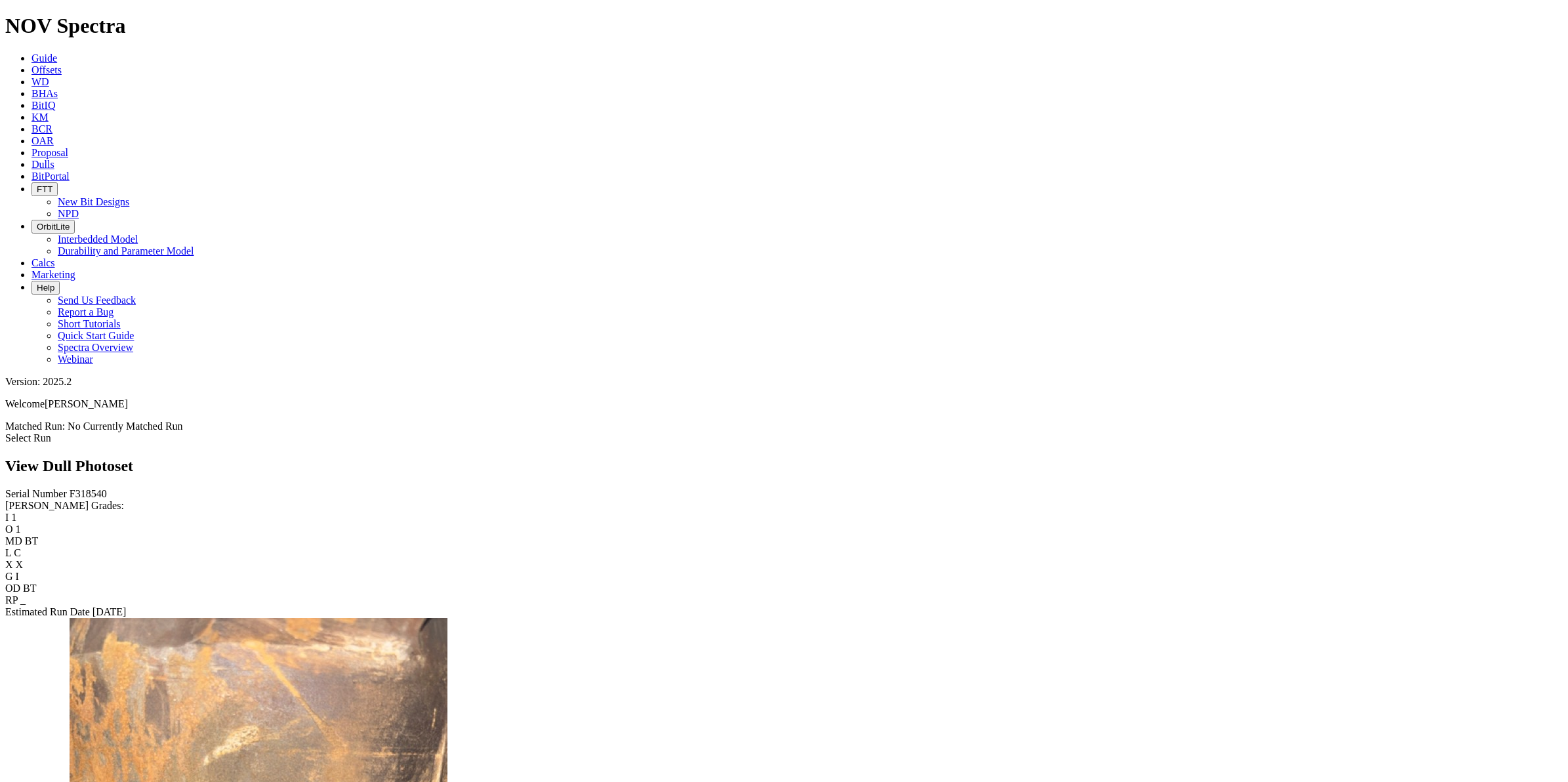
scroll to position [1804, 0]
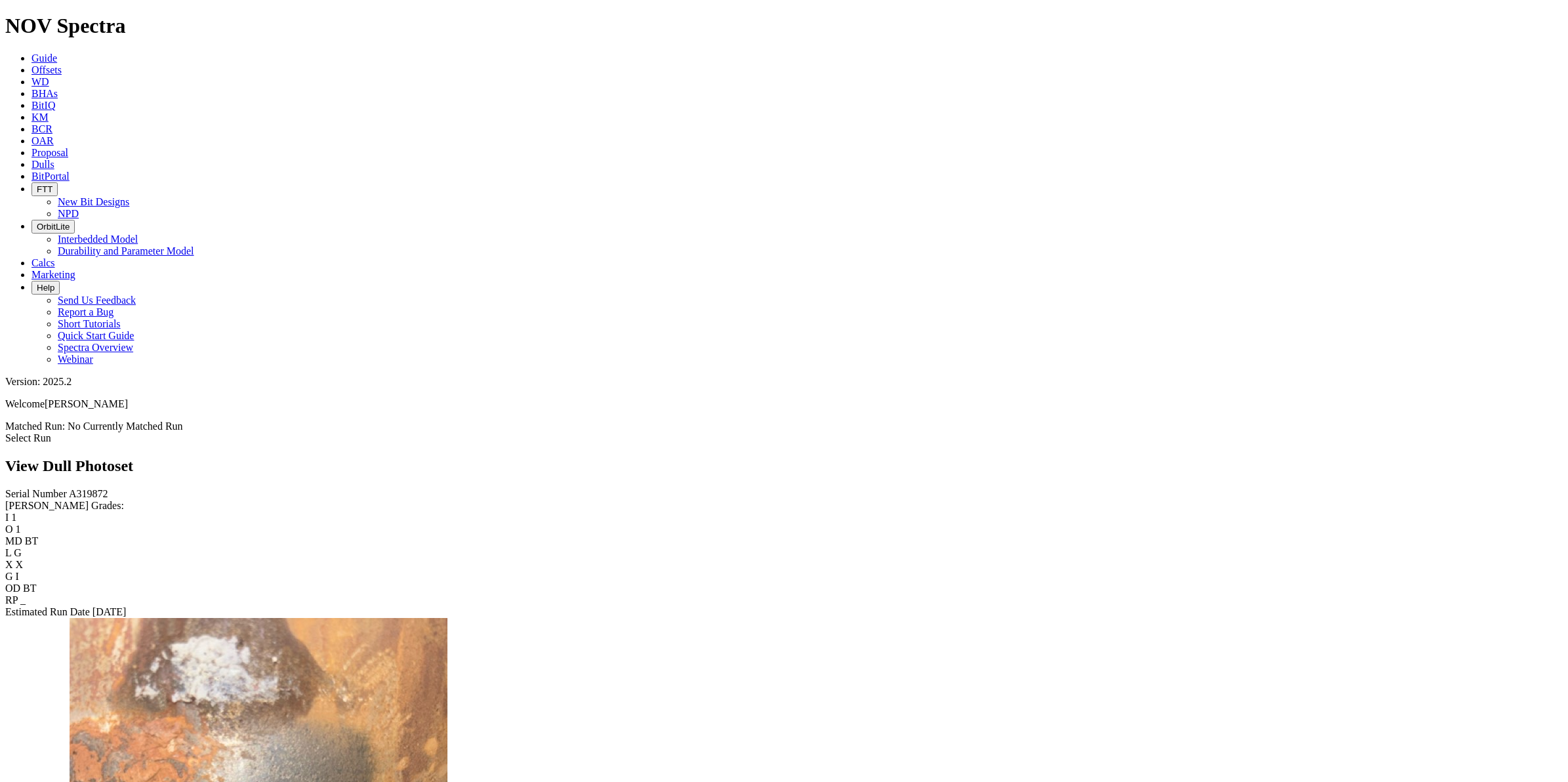
scroll to position [2460, 0]
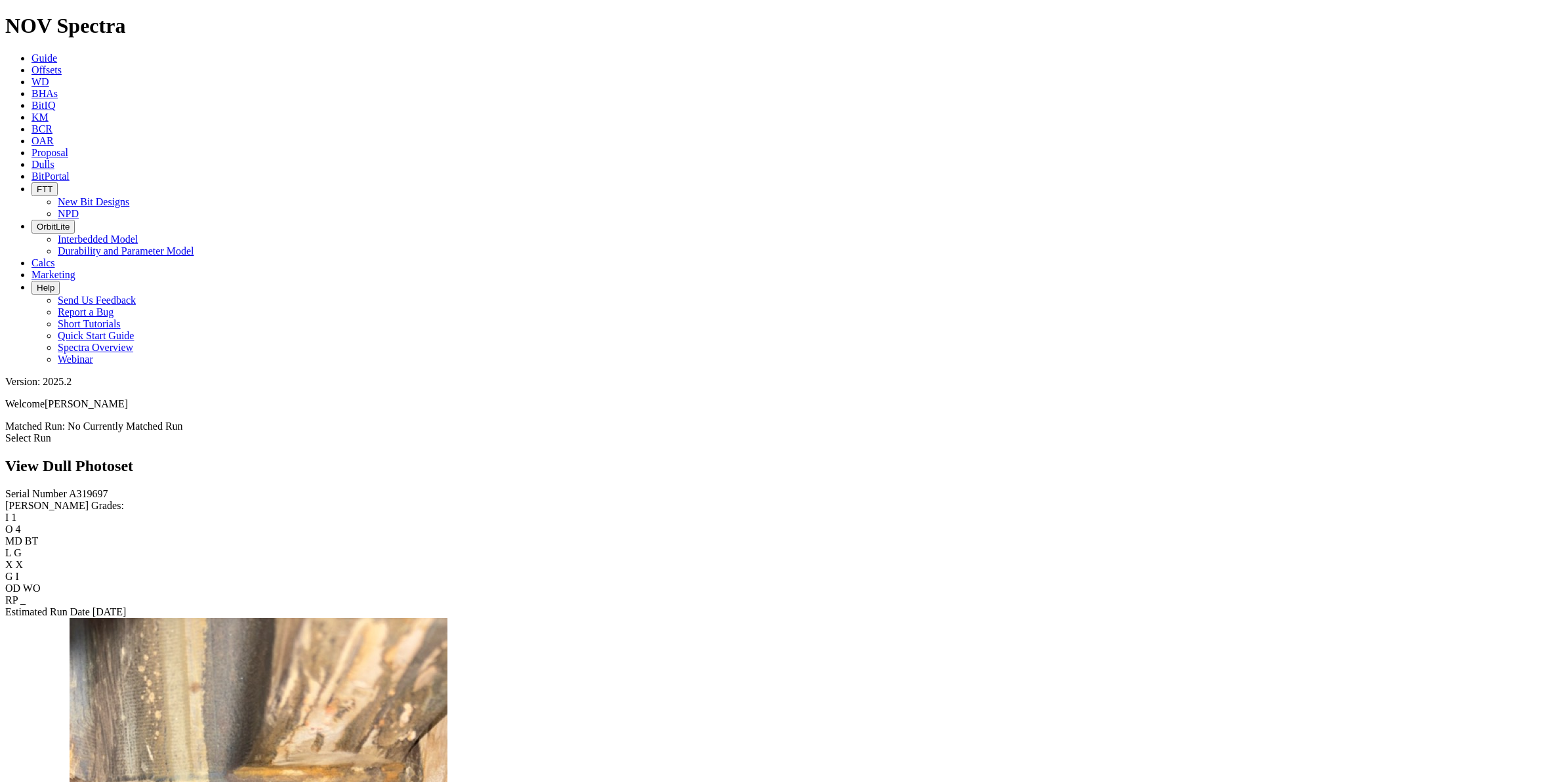
scroll to position [755, 0]
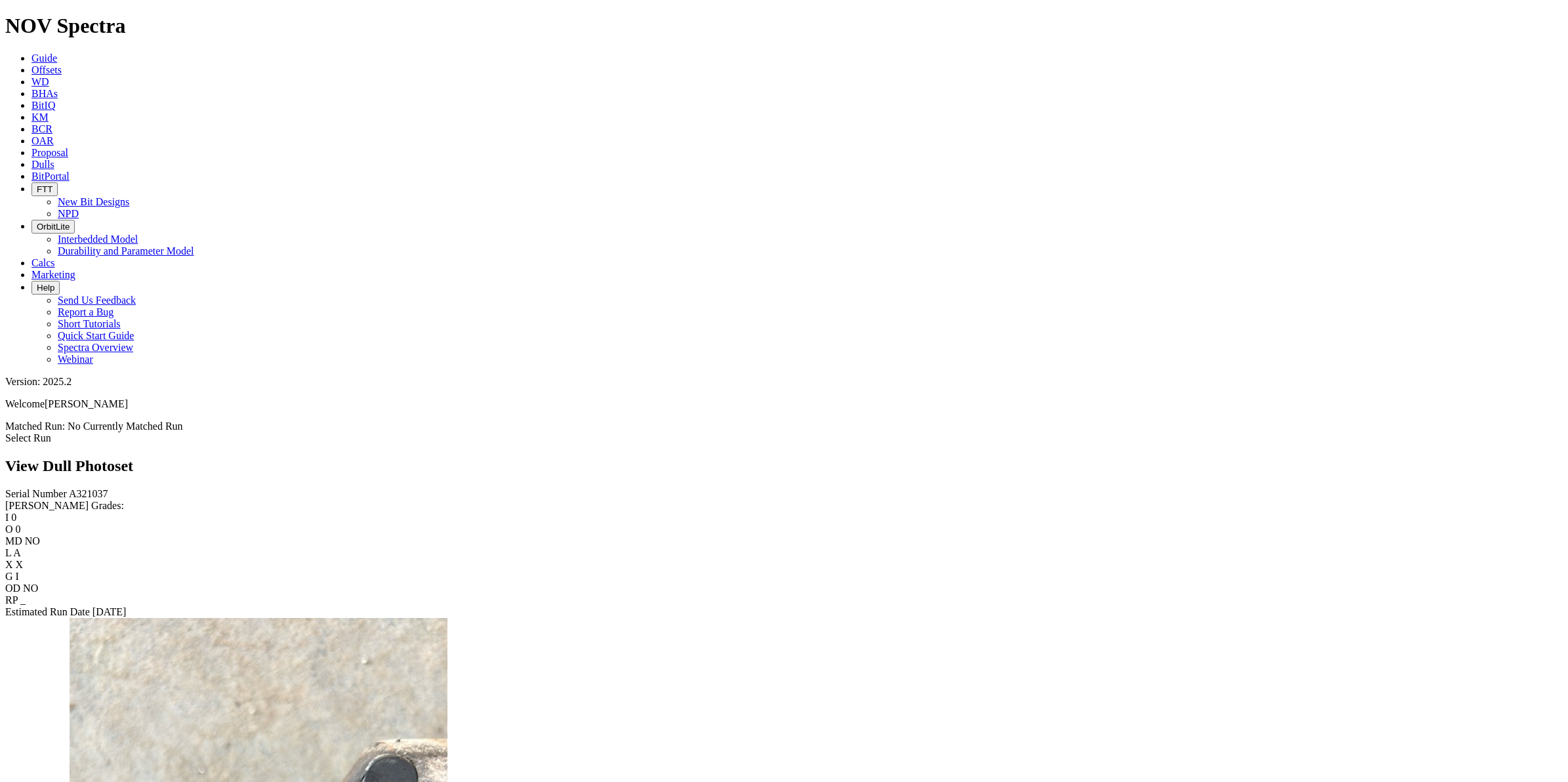
scroll to position [1641, 0]
